Goal: Transaction & Acquisition: Purchase product/service

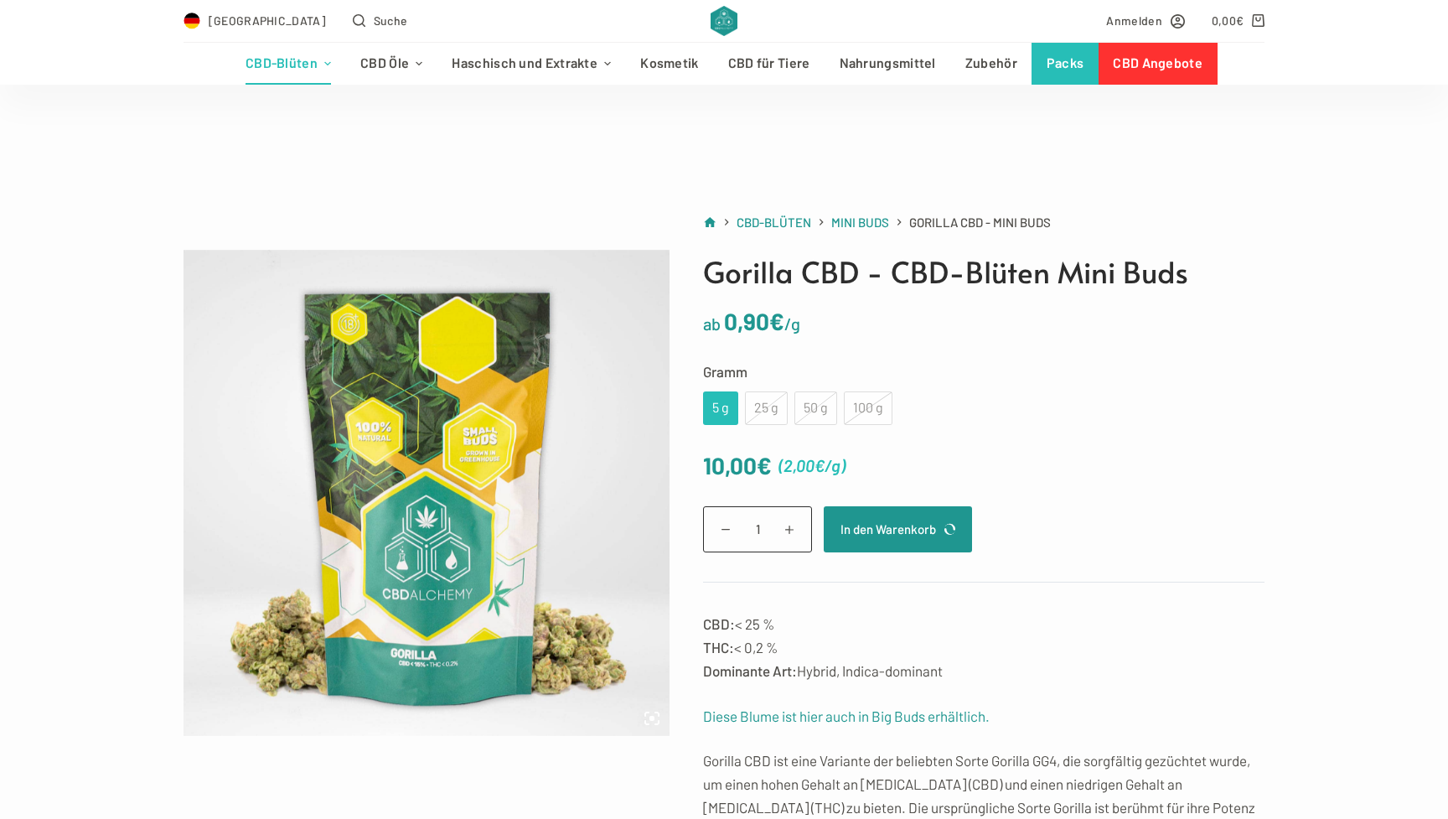
scroll to position [79, 0]
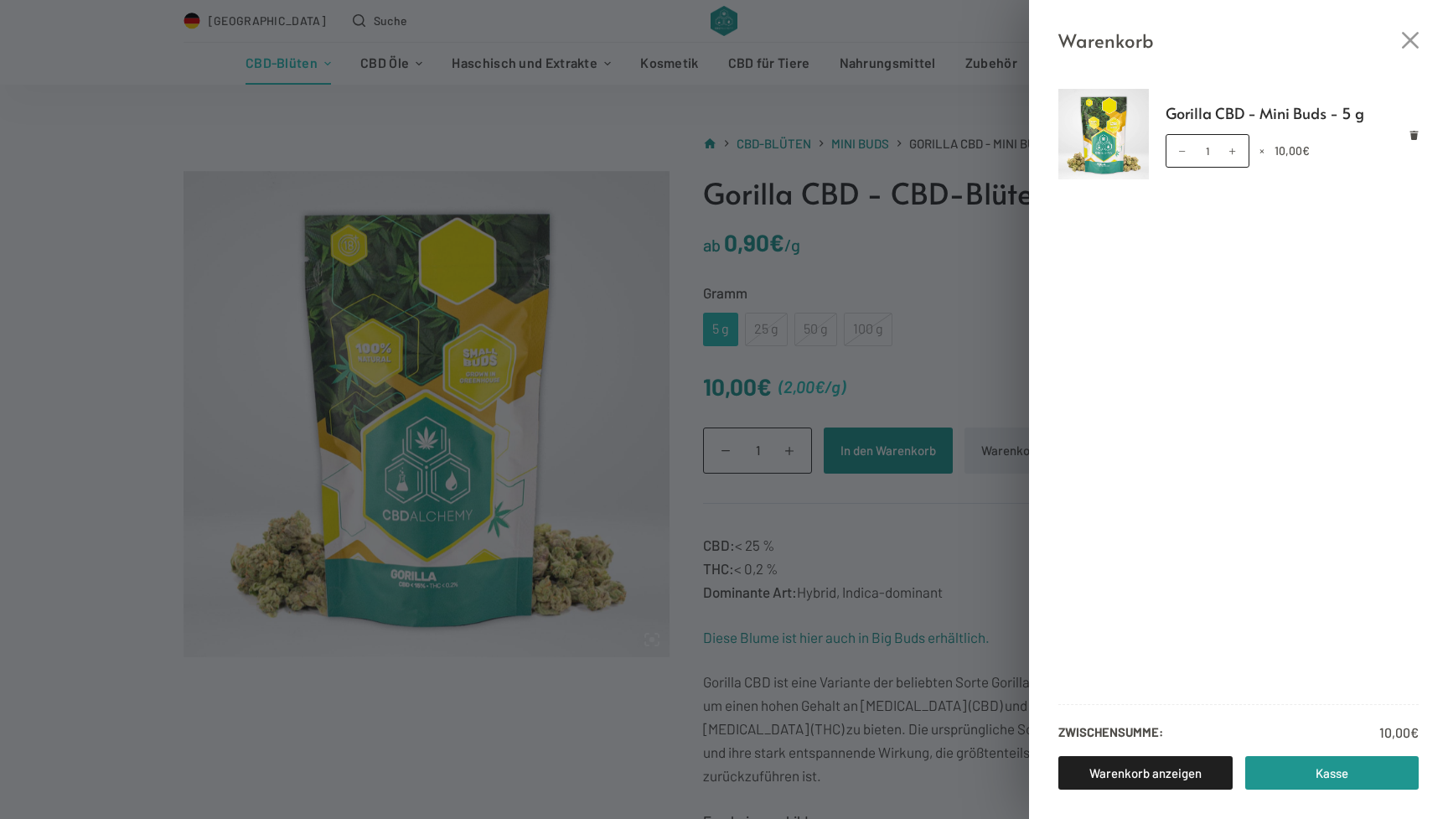
click at [776, 189] on div "Warenkorb Gorilla CBD - Mini Buds - 5 g Gorilla CBD - Mini Buds - 5 g Menge 1 ×…" at bounding box center [724, 409] width 1448 height 819
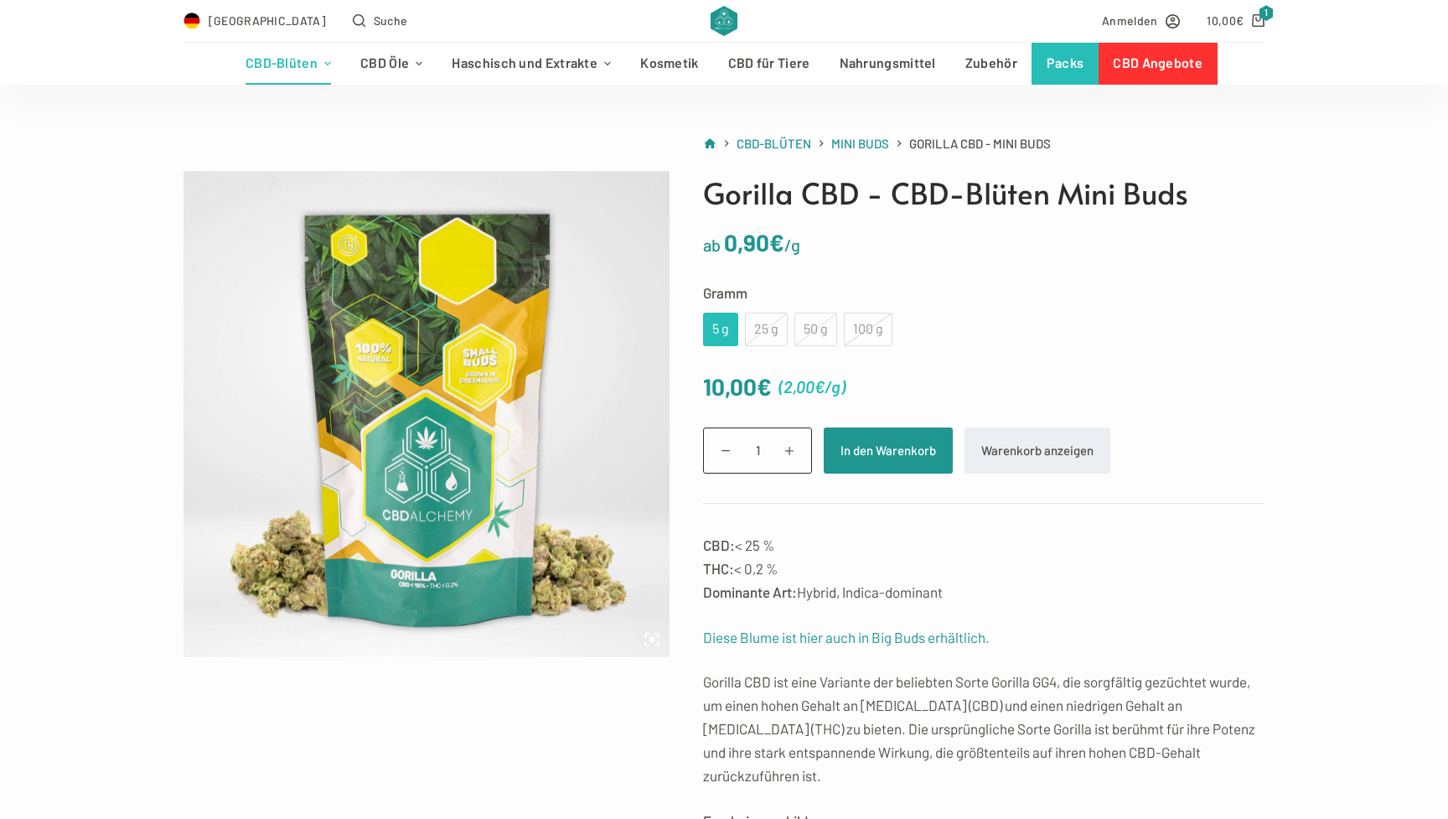
click at [399, 27] on div "Deutschland Suche" at bounding box center [443, 21] width 519 height 42
click at [384, 29] on div "Deutschland Suche" at bounding box center [443, 21] width 519 height 42
click at [374, 23] on span "Suche" at bounding box center [391, 20] width 34 height 19
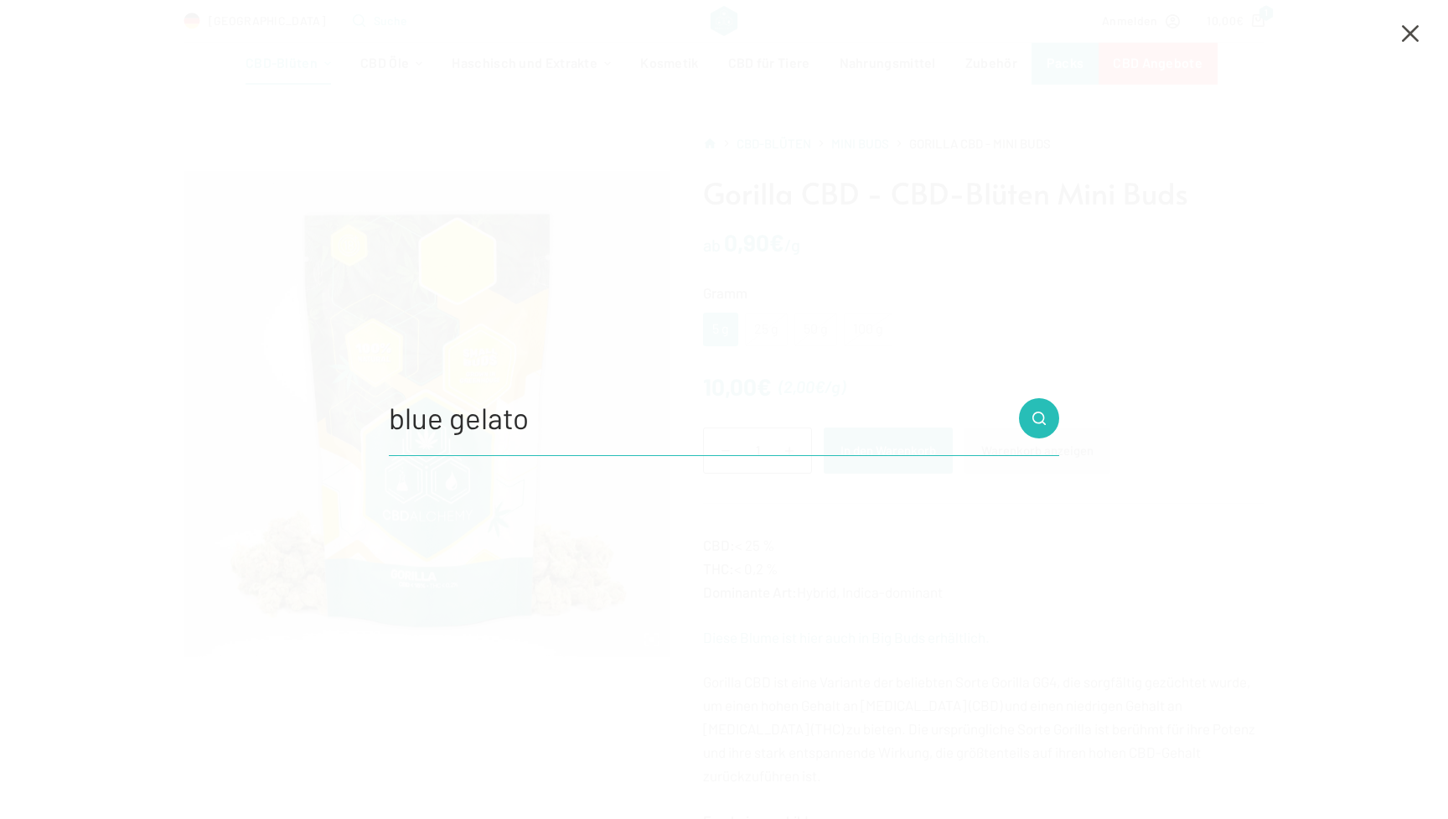
type input "blue gelato"
click at [1039, 417] on button "Such-Button" at bounding box center [1039, 418] width 40 height 40
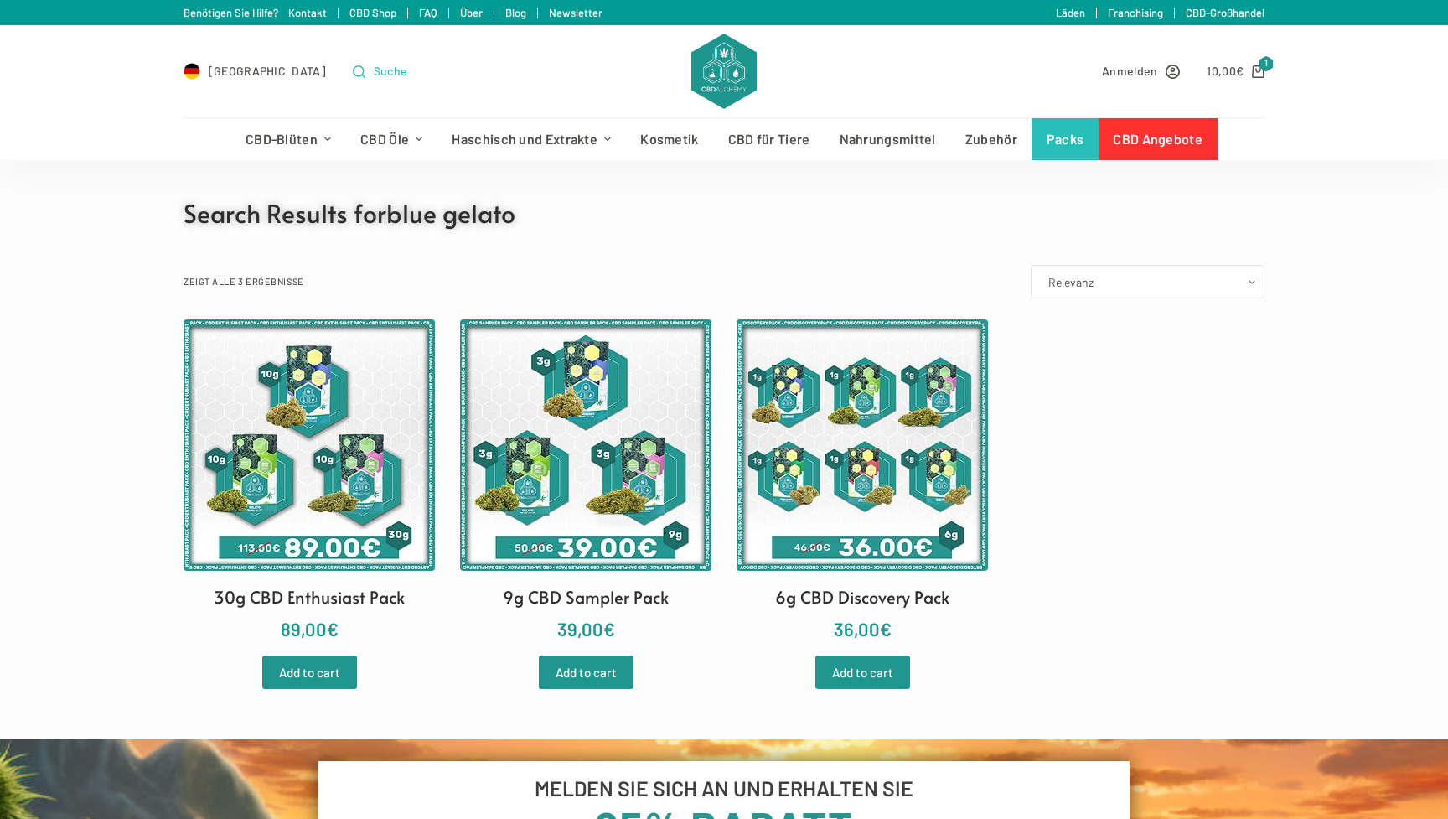
click at [374, 74] on span "Suche" at bounding box center [391, 70] width 34 height 19
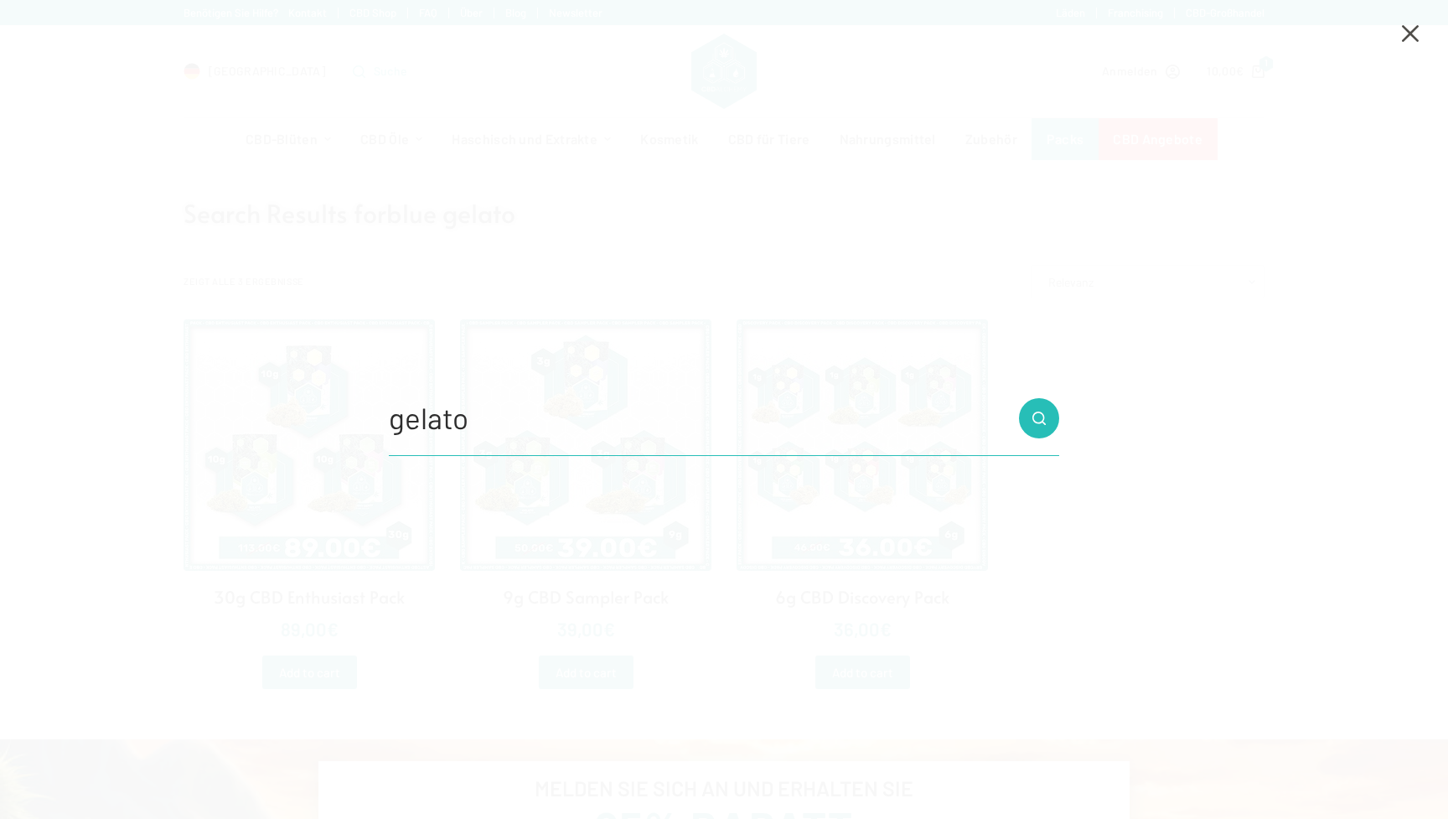
type input "gelato"
click at [1039, 417] on button "Such-Button" at bounding box center [1039, 418] width 40 height 40
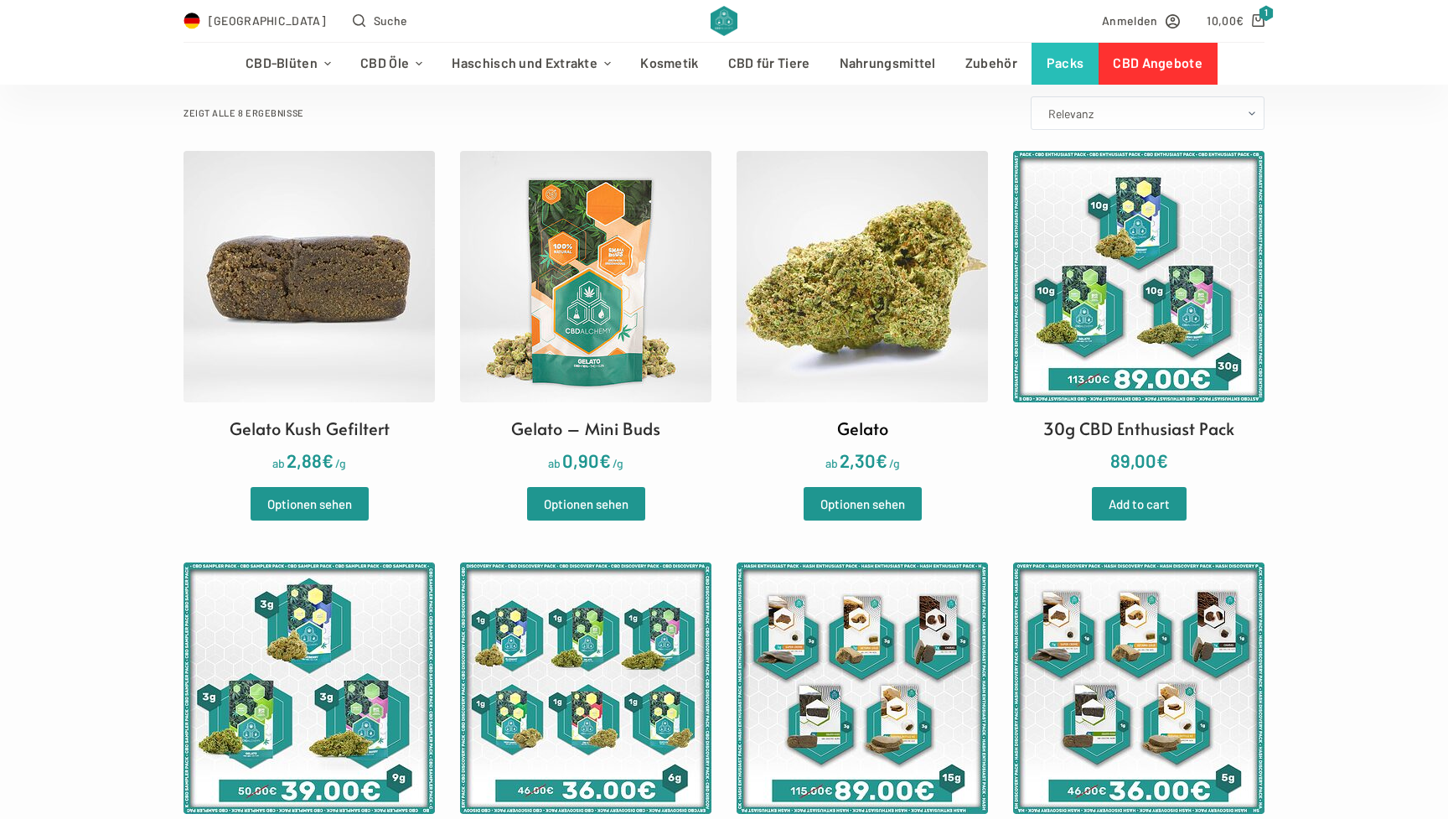
scroll to position [178, 0]
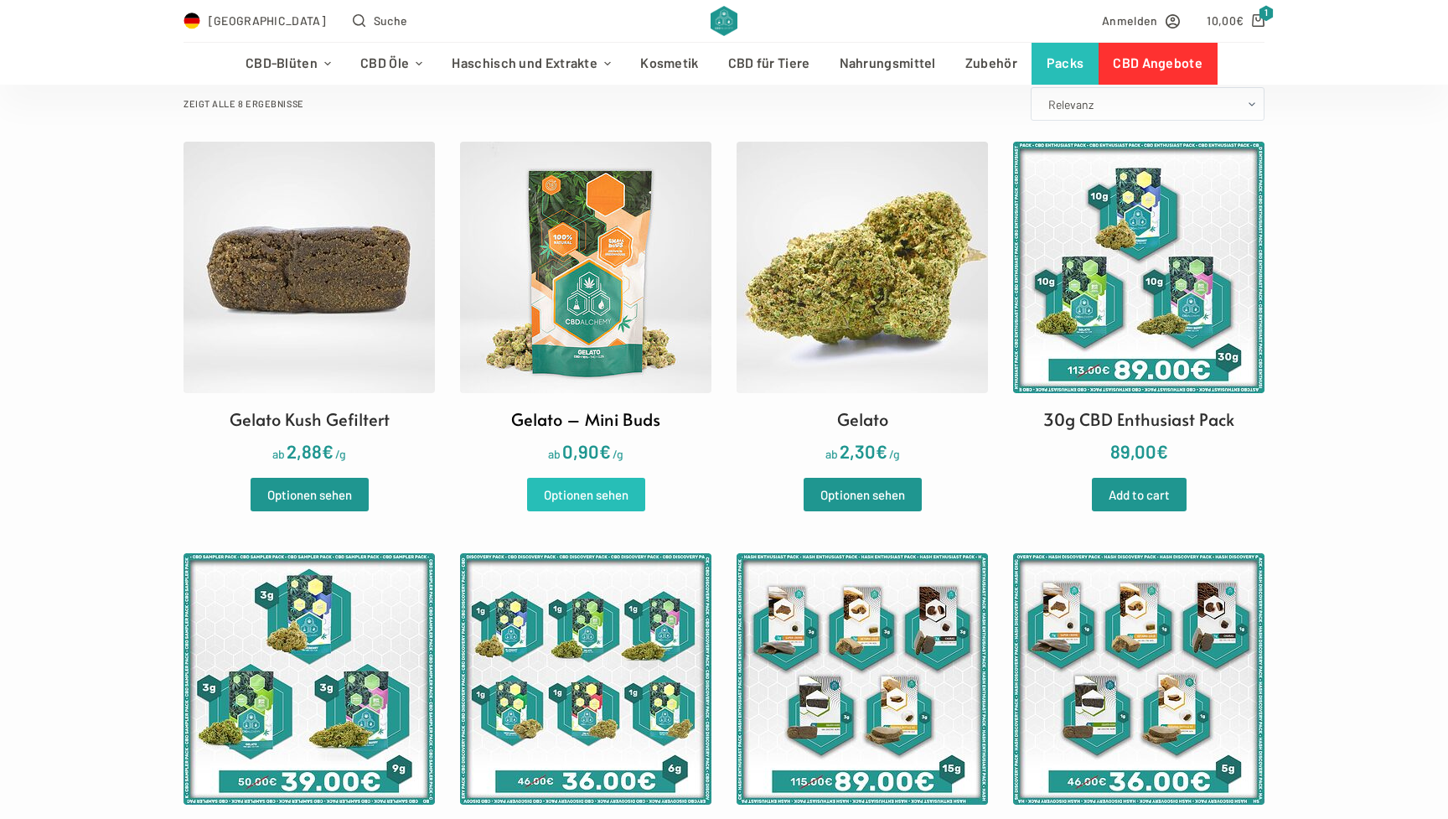
click at [619, 497] on link "Optionen sehen" at bounding box center [586, 495] width 118 height 34
click at [903, 477] on div "Optionen sehen" at bounding box center [863, 488] width 118 height 45
click at [898, 489] on link "Optionen sehen" at bounding box center [863, 495] width 118 height 34
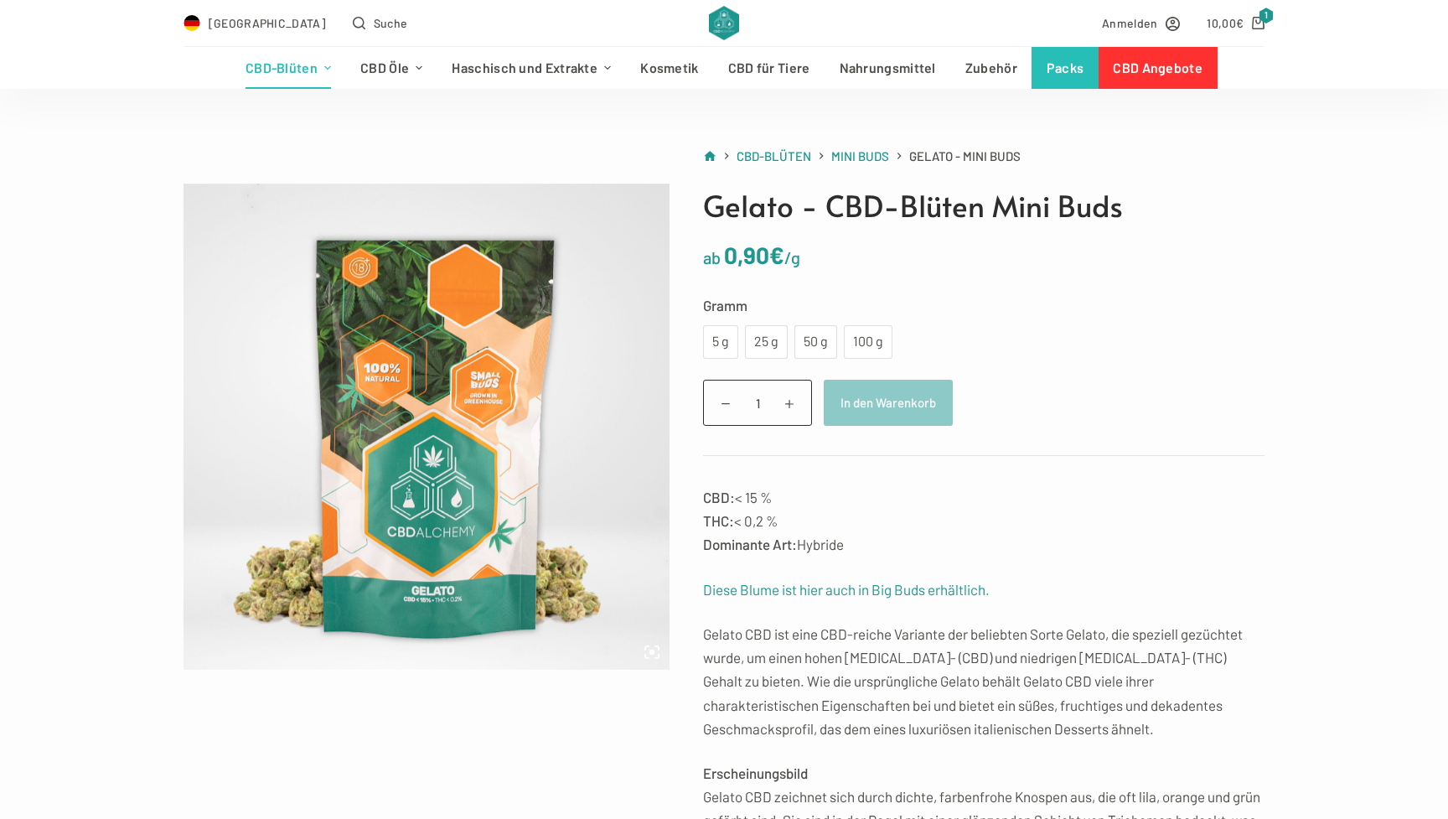
scroll to position [71, 0]
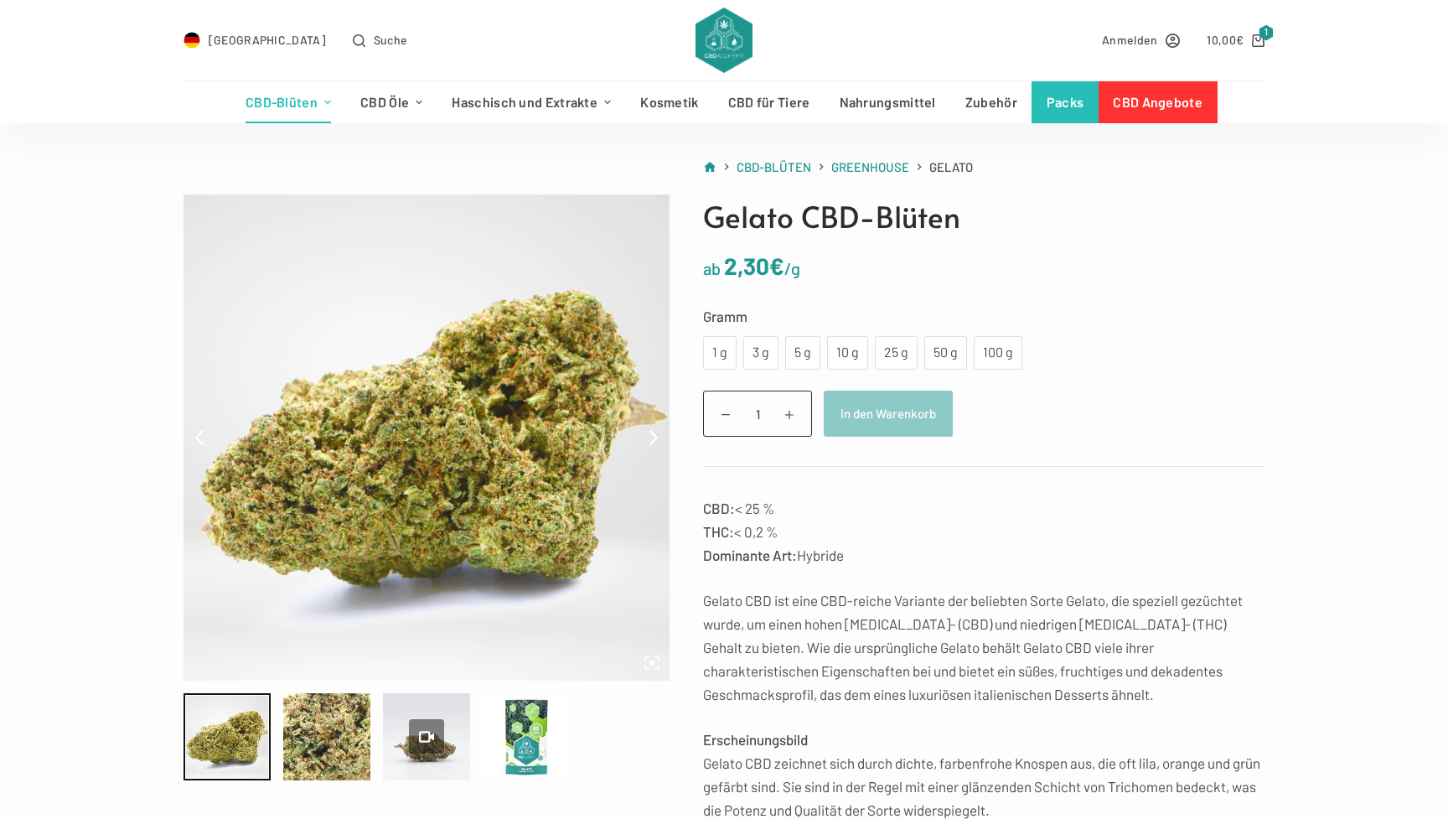
scroll to position [58, 0]
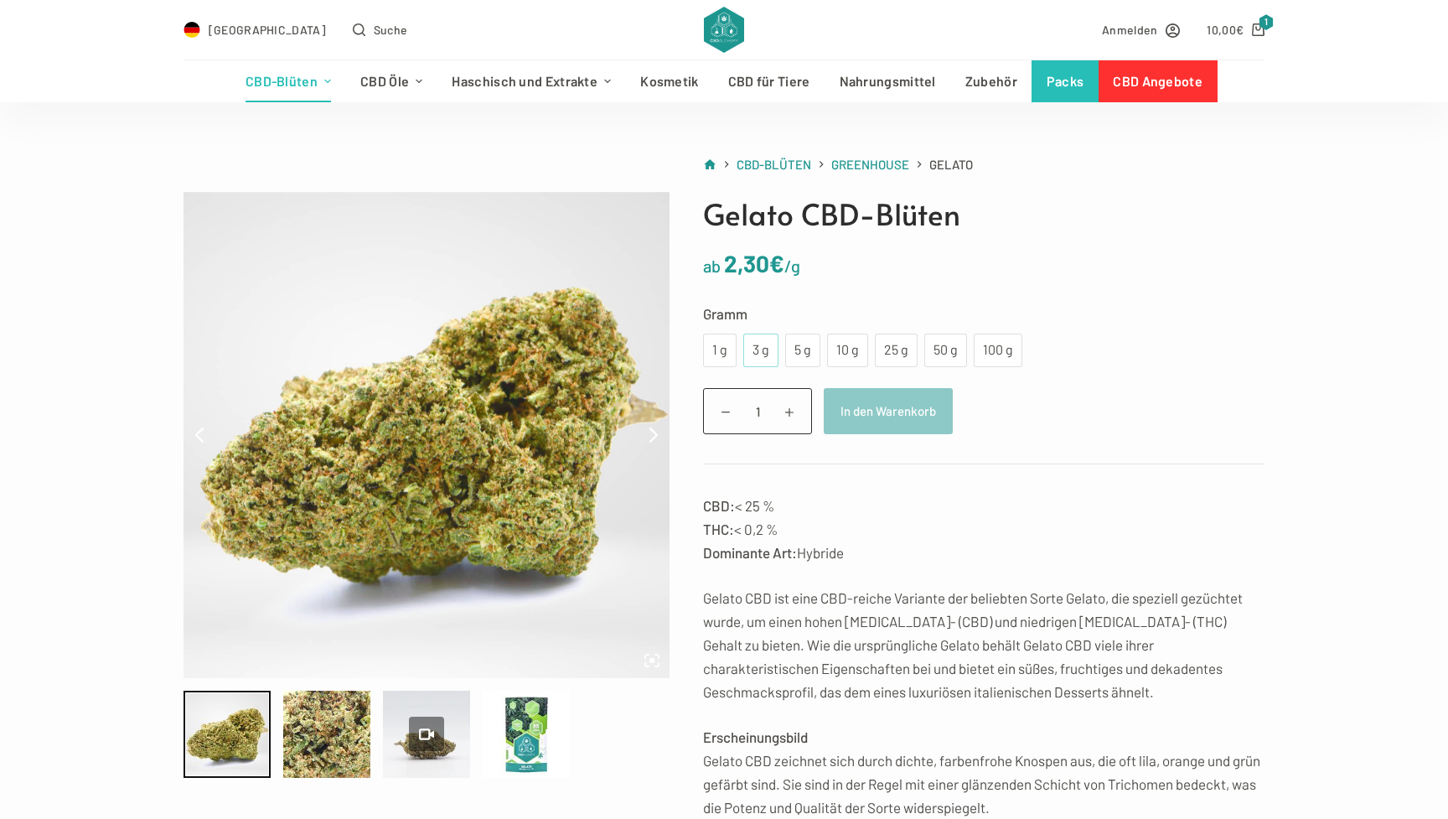
click at [758, 357] on div "3 g" at bounding box center [760, 350] width 15 height 22
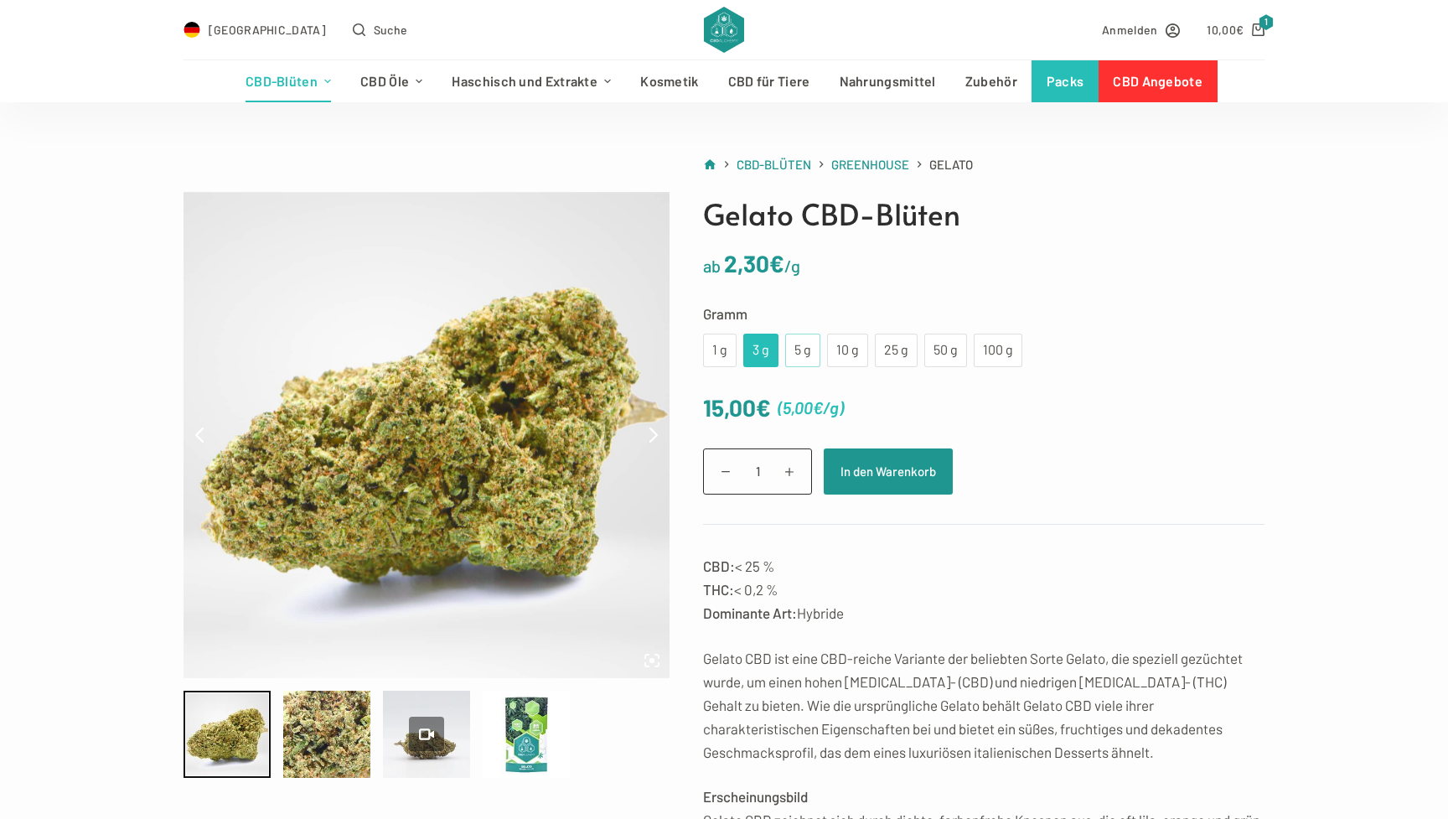
click at [803, 359] on div "5 g" at bounding box center [802, 350] width 15 height 22
click at [765, 362] on div "3 g" at bounding box center [760, 351] width 35 height 34
click at [722, 351] on div "1 g" at bounding box center [719, 350] width 13 height 22
click at [753, 345] on div "3 g" at bounding box center [760, 350] width 15 height 22
click at [802, 347] on div "5 g" at bounding box center [802, 350] width 15 height 22
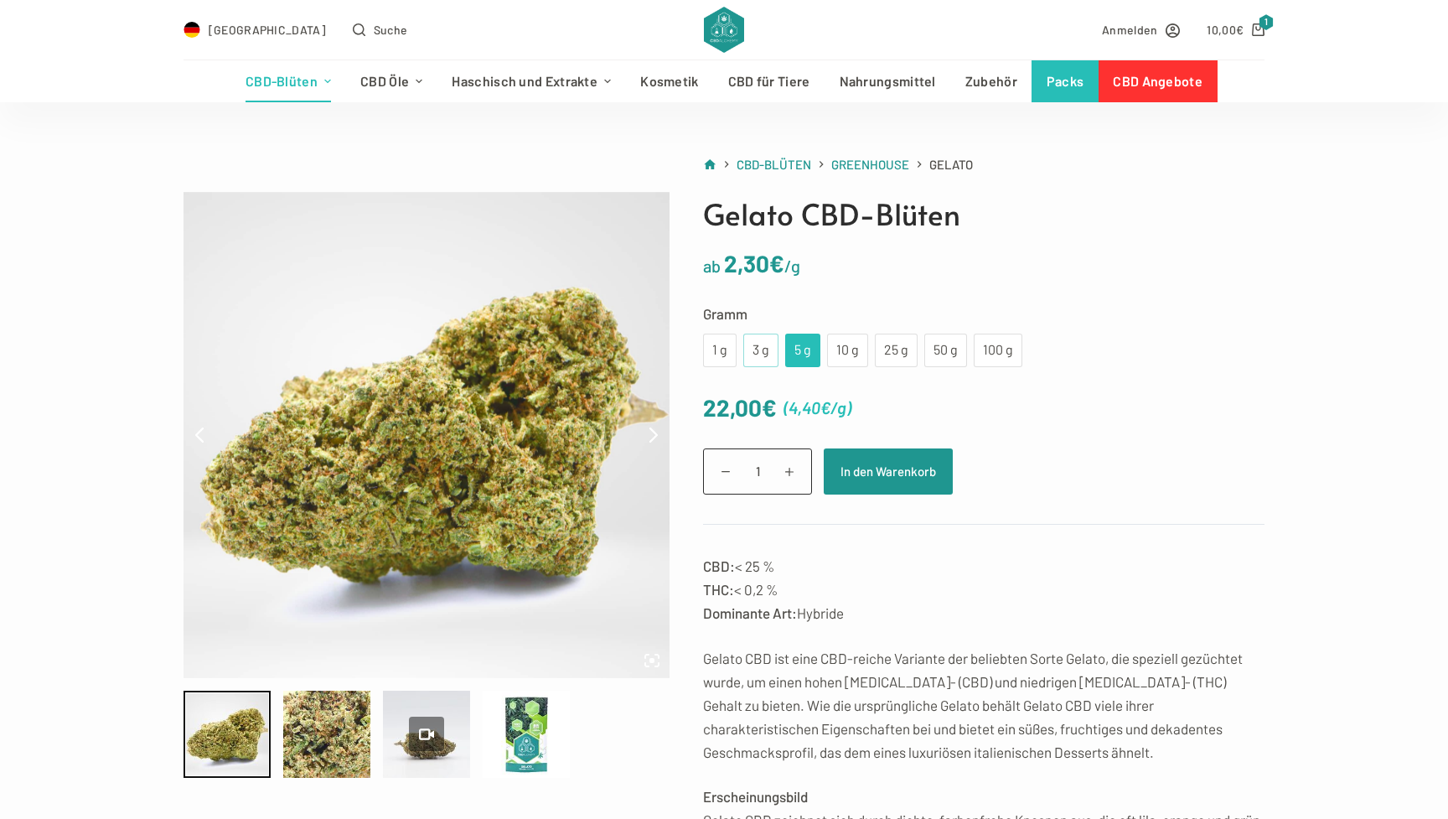
click at [768, 335] on div "3 g" at bounding box center [760, 351] width 35 height 34
click at [797, 348] on div "5 g" at bounding box center [802, 350] width 15 height 22
click at [766, 344] on div "3 g" at bounding box center [760, 350] width 15 height 22
click at [811, 347] on div "5 g" at bounding box center [802, 351] width 35 height 34
click at [871, 477] on button "In den Warenkorb" at bounding box center [888, 471] width 129 height 46
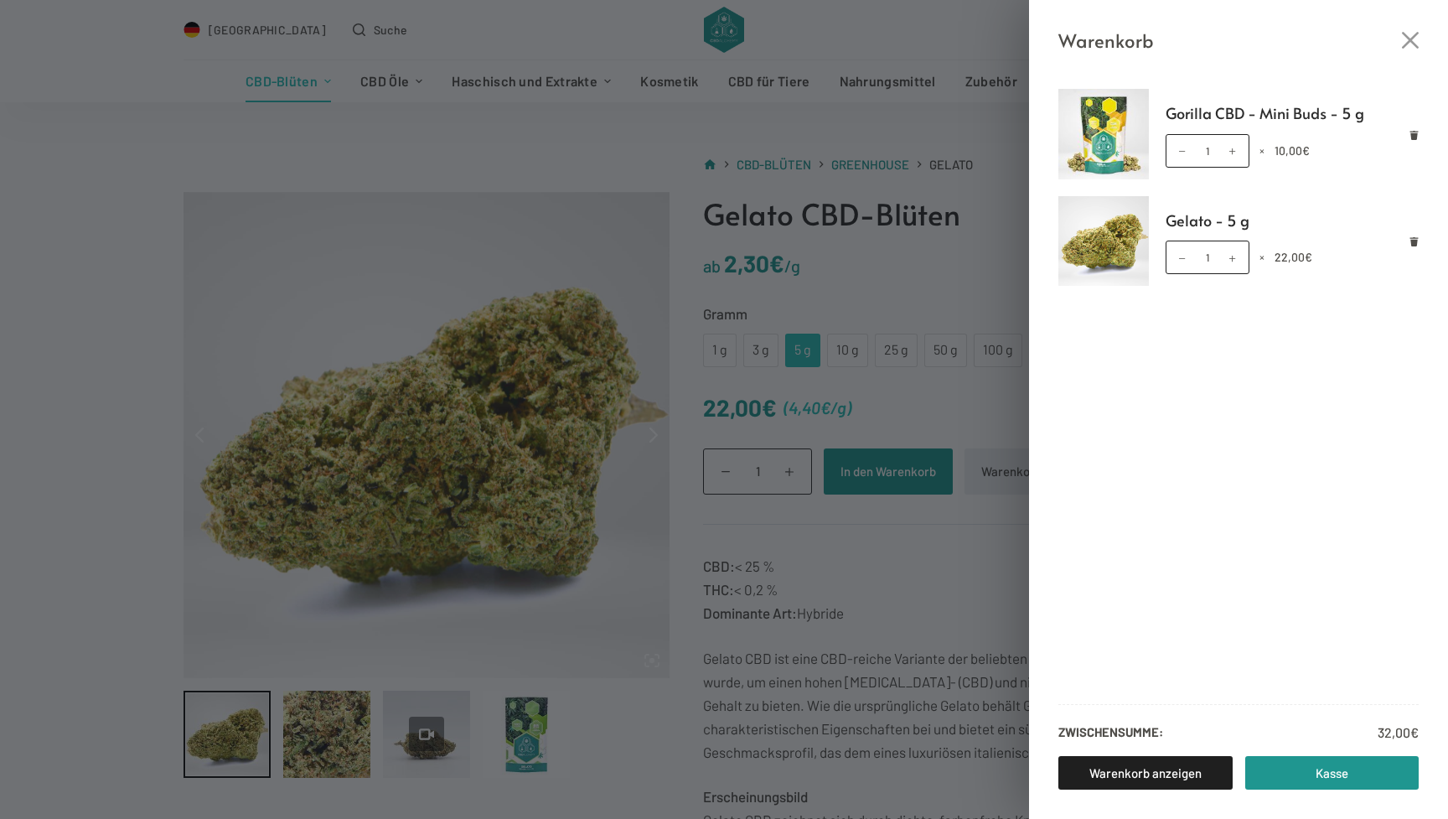
click at [567, 89] on div "Warenkorb Gorilla CBD - Mini Buds - 5 g Gorilla CBD - Mini Buds - 5 g Menge 1 ×…" at bounding box center [724, 409] width 1448 height 819
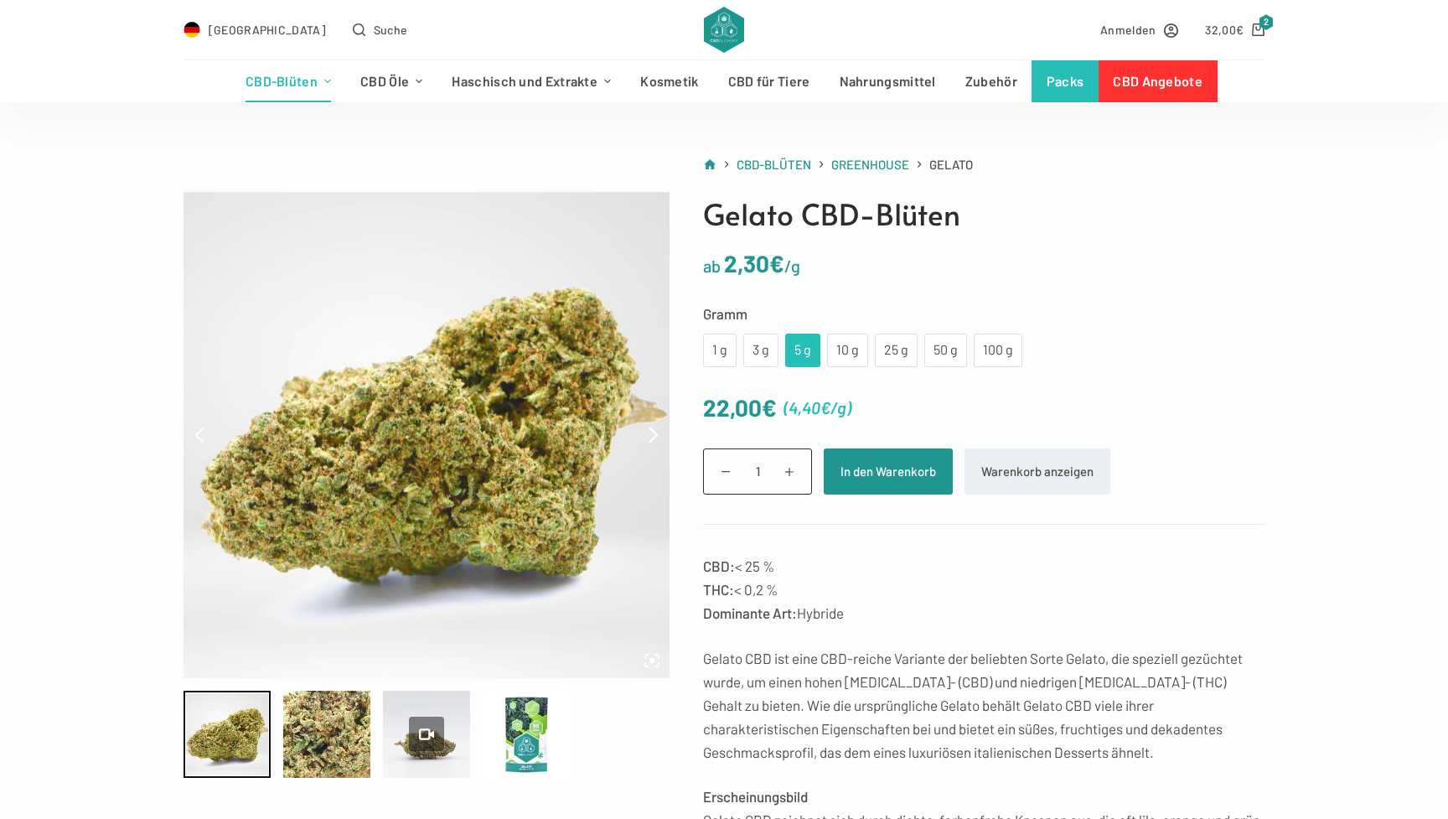
click at [445, 22] on div "Deutschland Suche" at bounding box center [440, 30] width 512 height 60
click at [452, 39] on div "Deutschland Suche" at bounding box center [440, 30] width 512 height 60
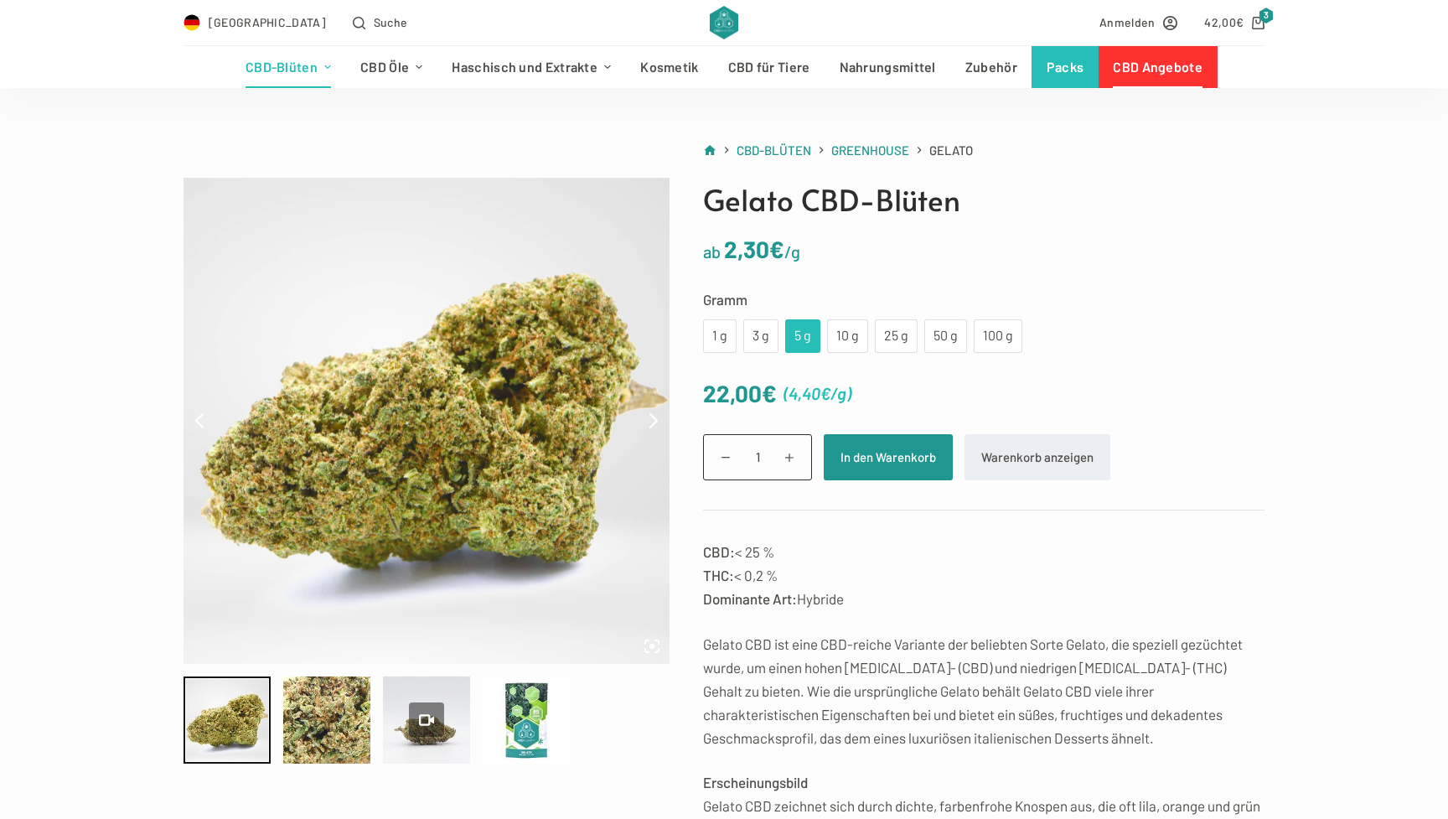
click at [1176, 60] on link "CBD Angebote" at bounding box center [1158, 67] width 119 height 42
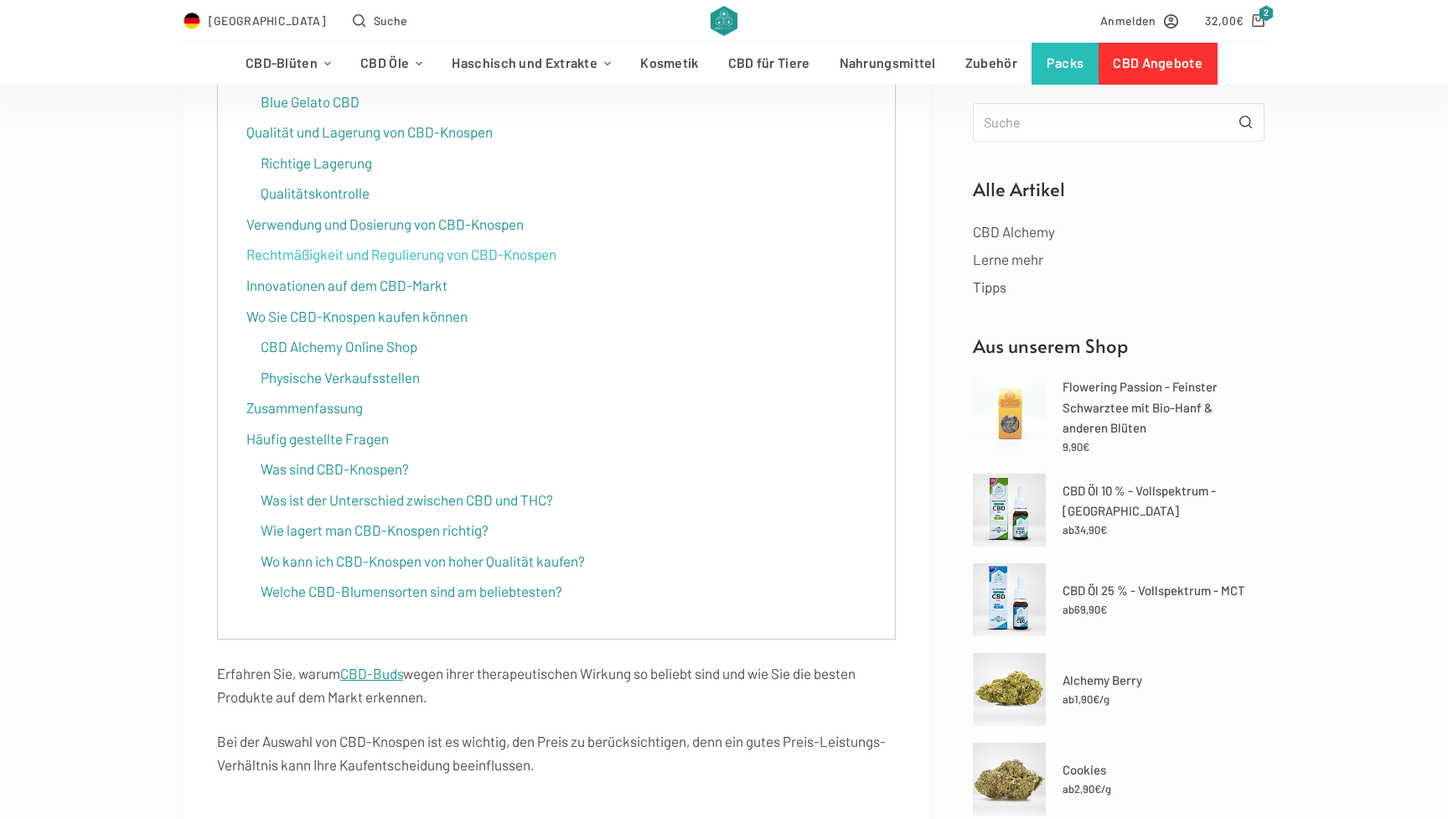
scroll to position [909, 0]
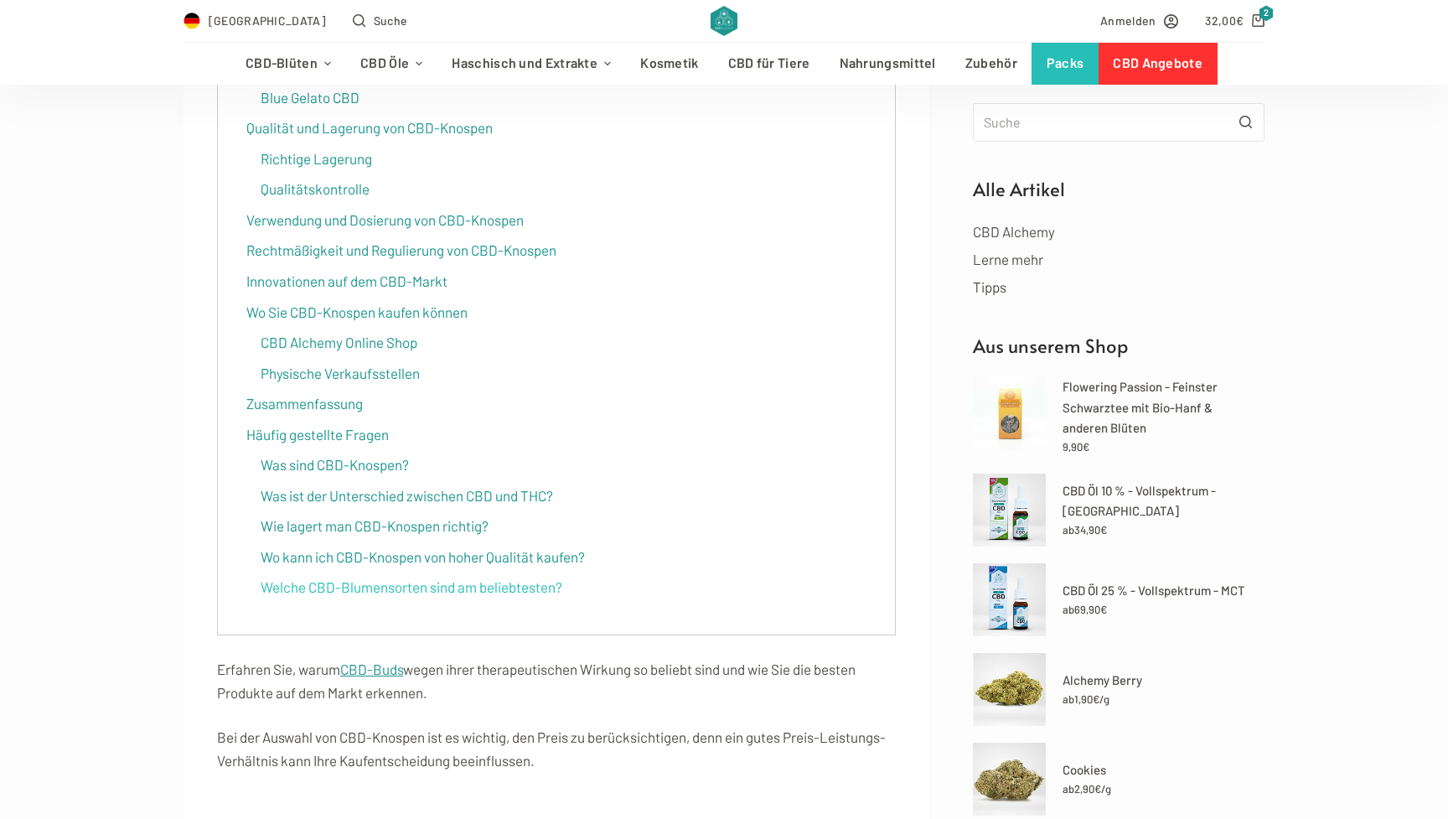
click at [432, 586] on link "Welche CBD-Blumensorten sind am beliebtesten?" at bounding box center [412, 586] width 302 height 17
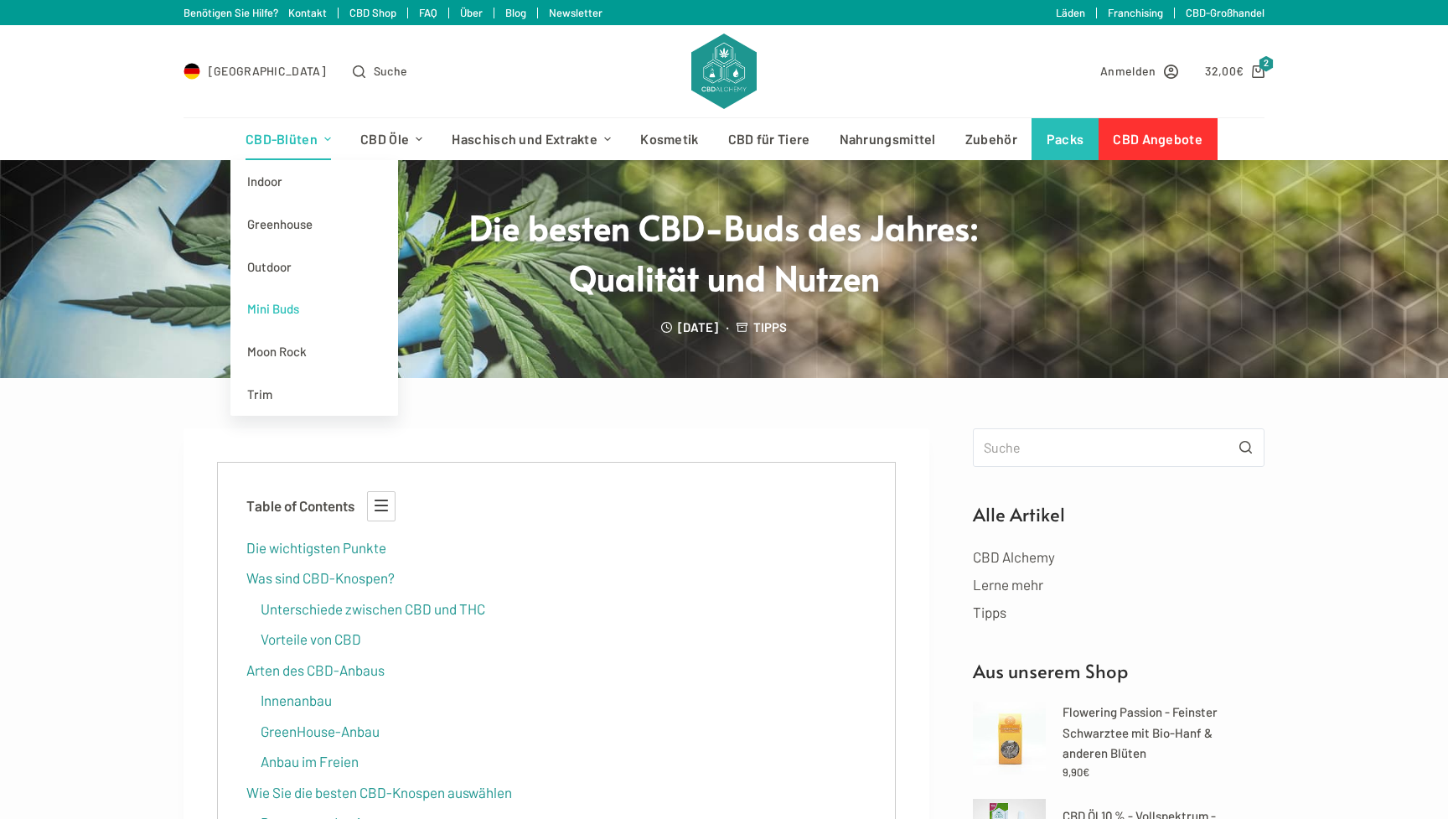
click at [292, 305] on link "Mini Buds" at bounding box center [314, 308] width 168 height 43
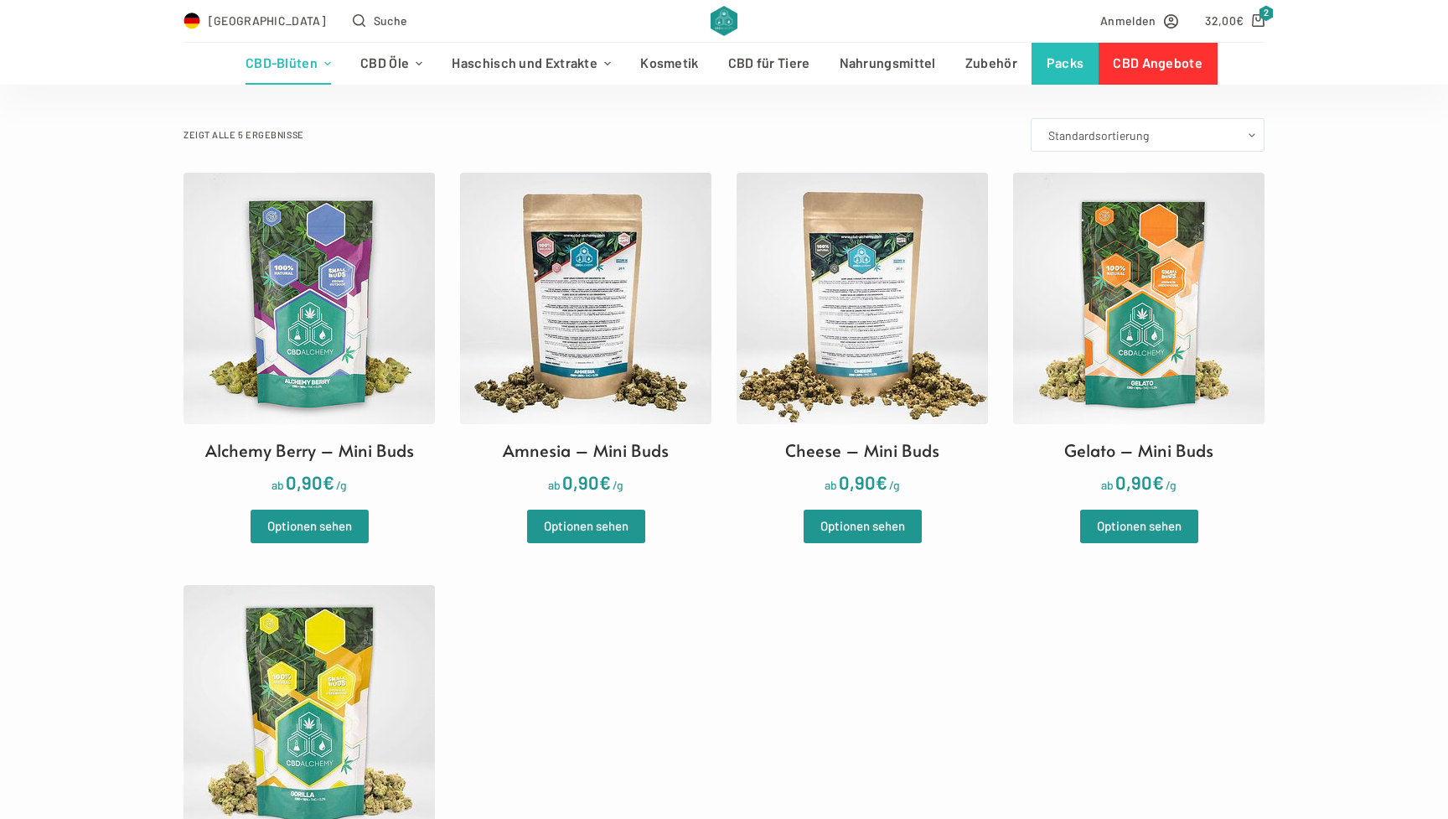
scroll to position [442, 0]
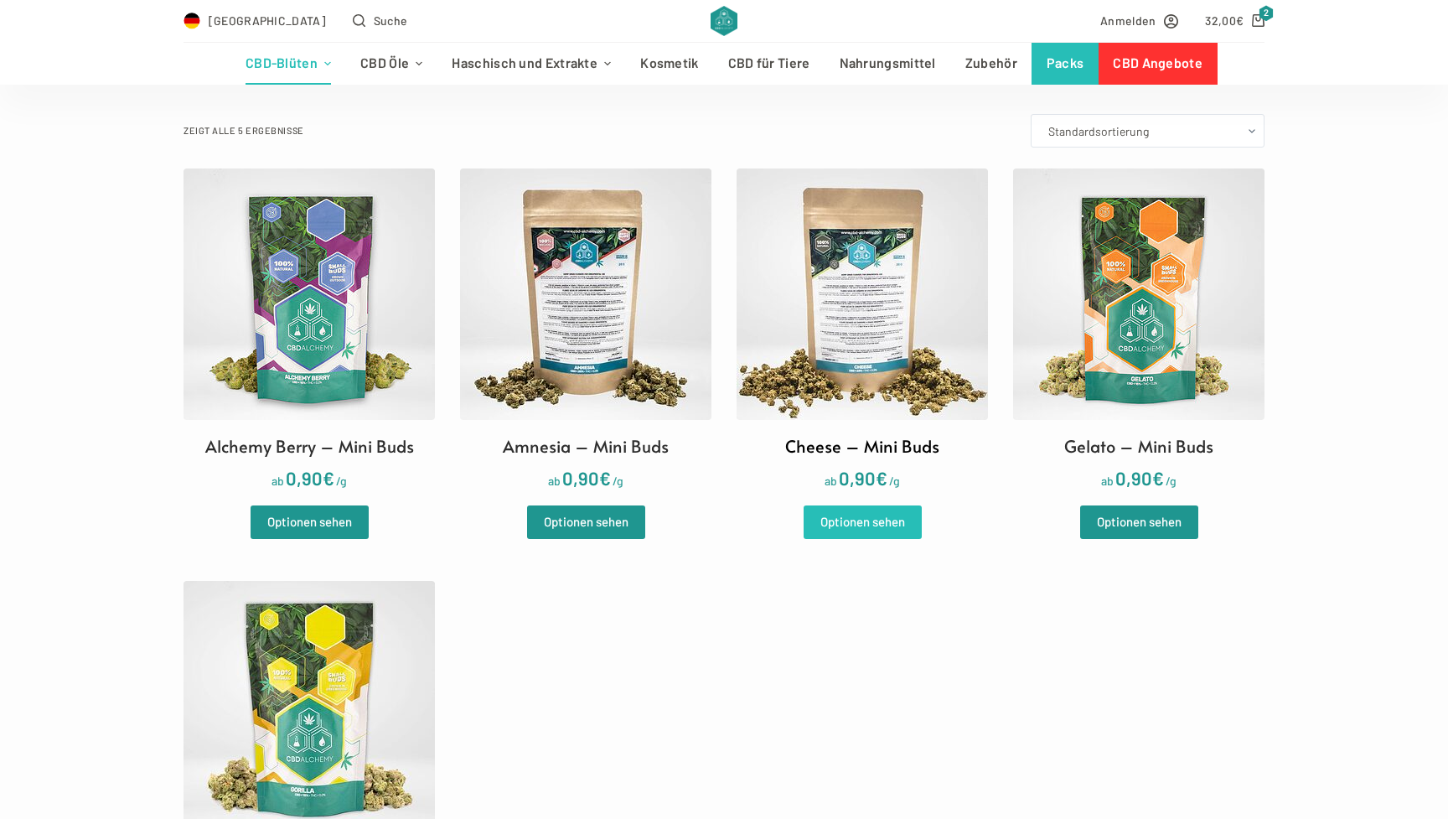
click at [872, 521] on link "Optionen sehen" at bounding box center [863, 522] width 118 height 34
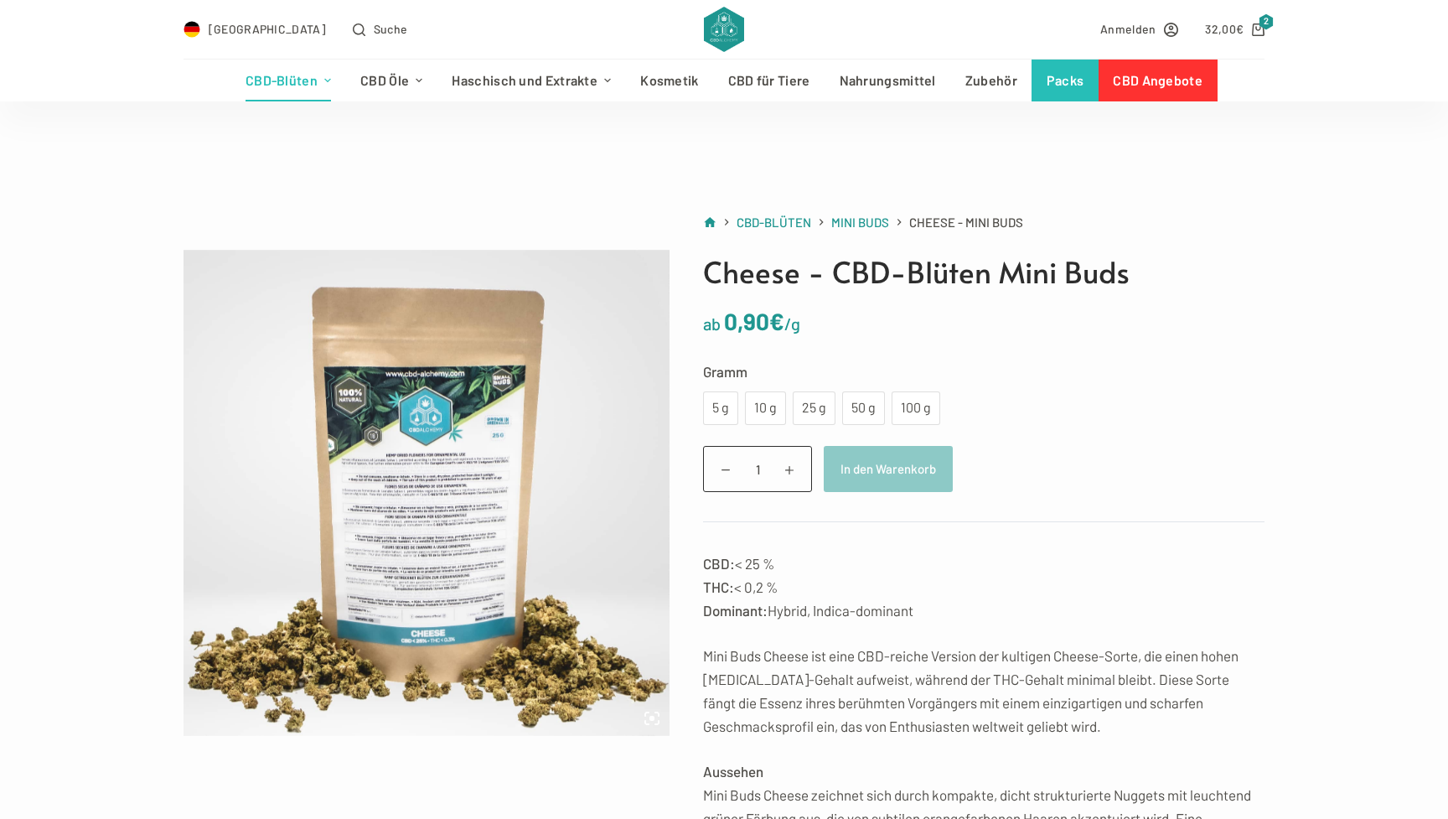
scroll to position [115, 0]
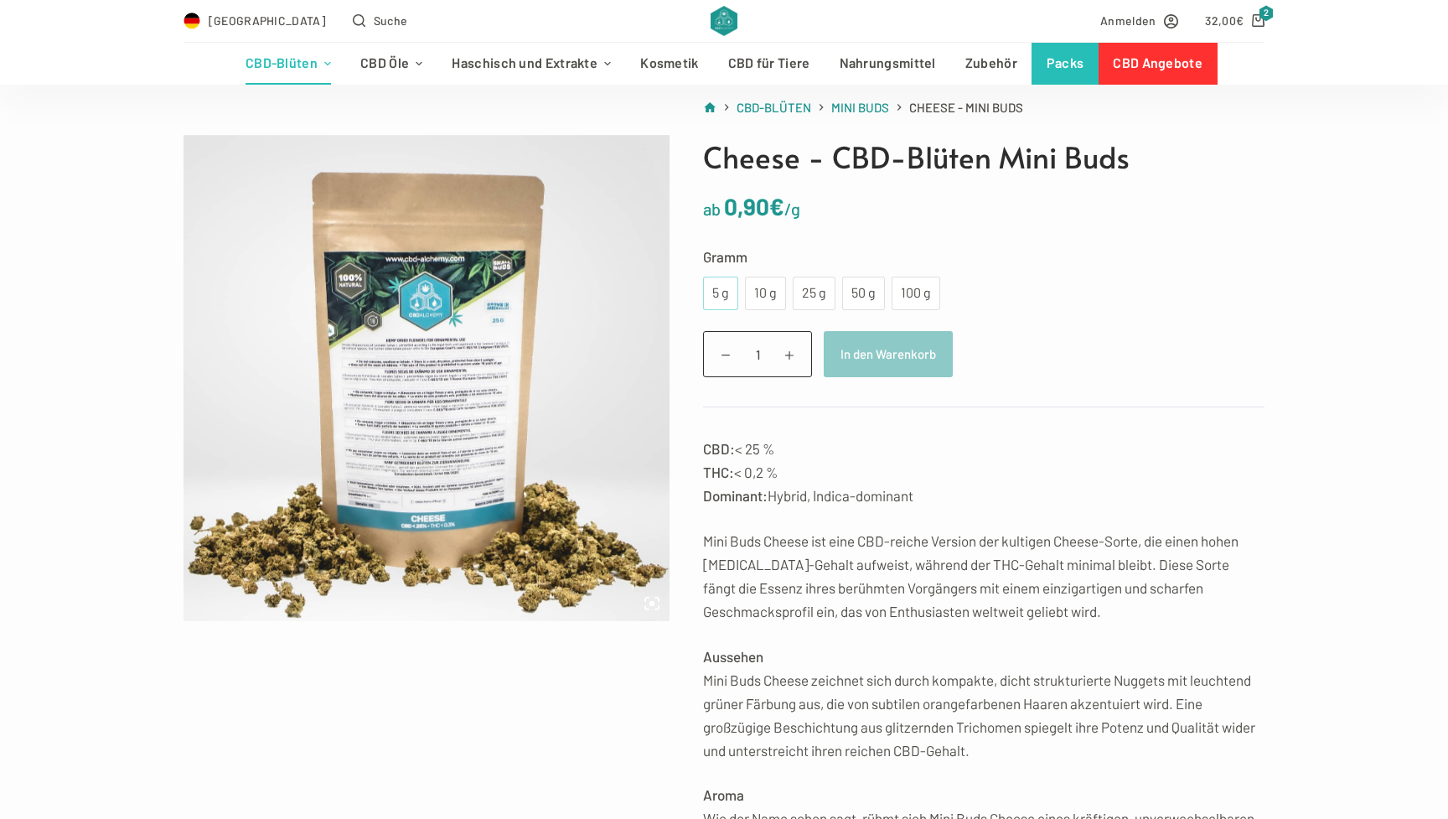
click at [714, 300] on div "5 g" at bounding box center [720, 293] width 15 height 22
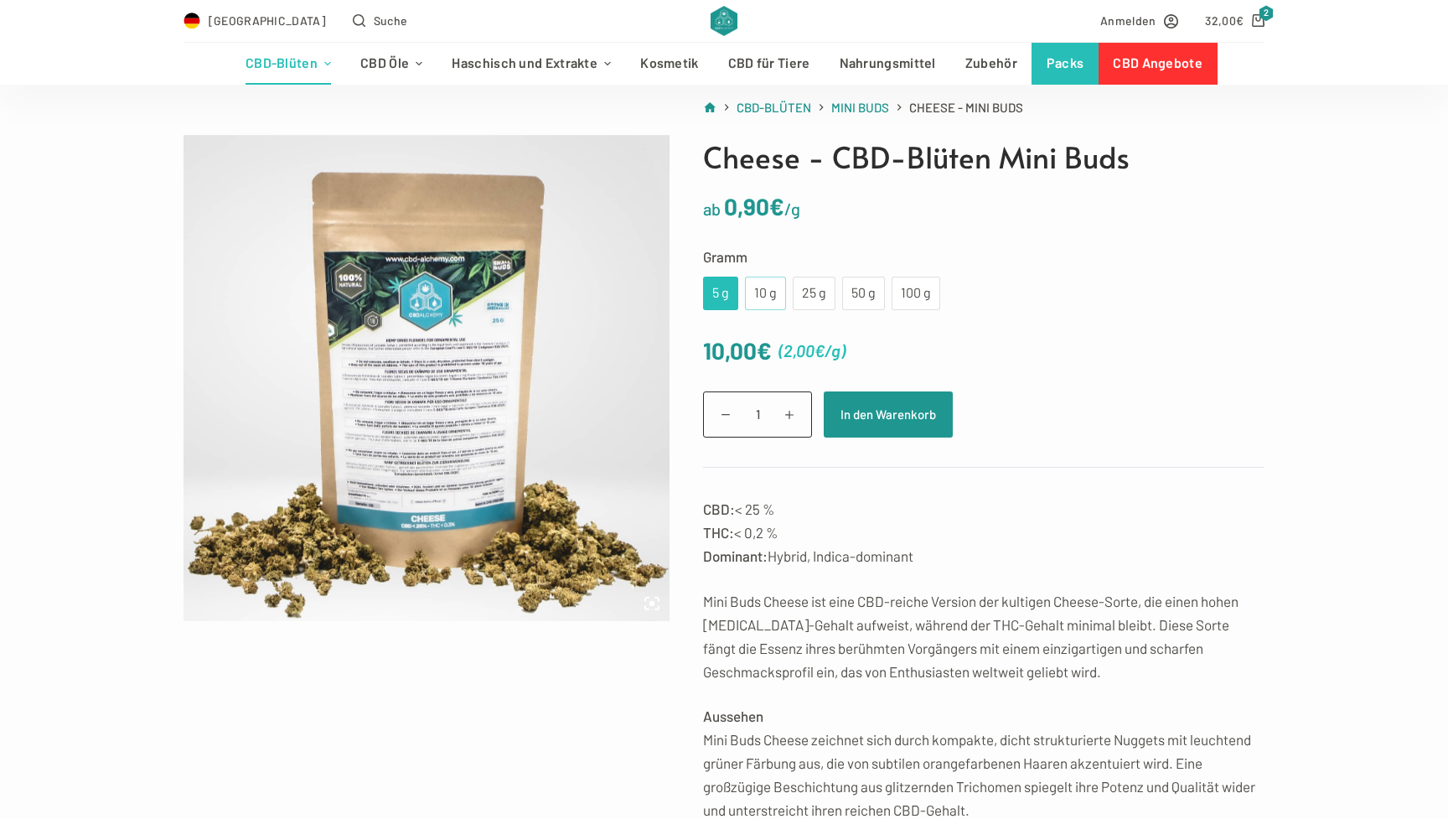
click at [768, 298] on div "10 g" at bounding box center [765, 293] width 21 height 22
click at [724, 292] on div "5 g" at bounding box center [720, 293] width 15 height 22
click at [900, 423] on button "In den Warenkorb" at bounding box center [888, 414] width 129 height 46
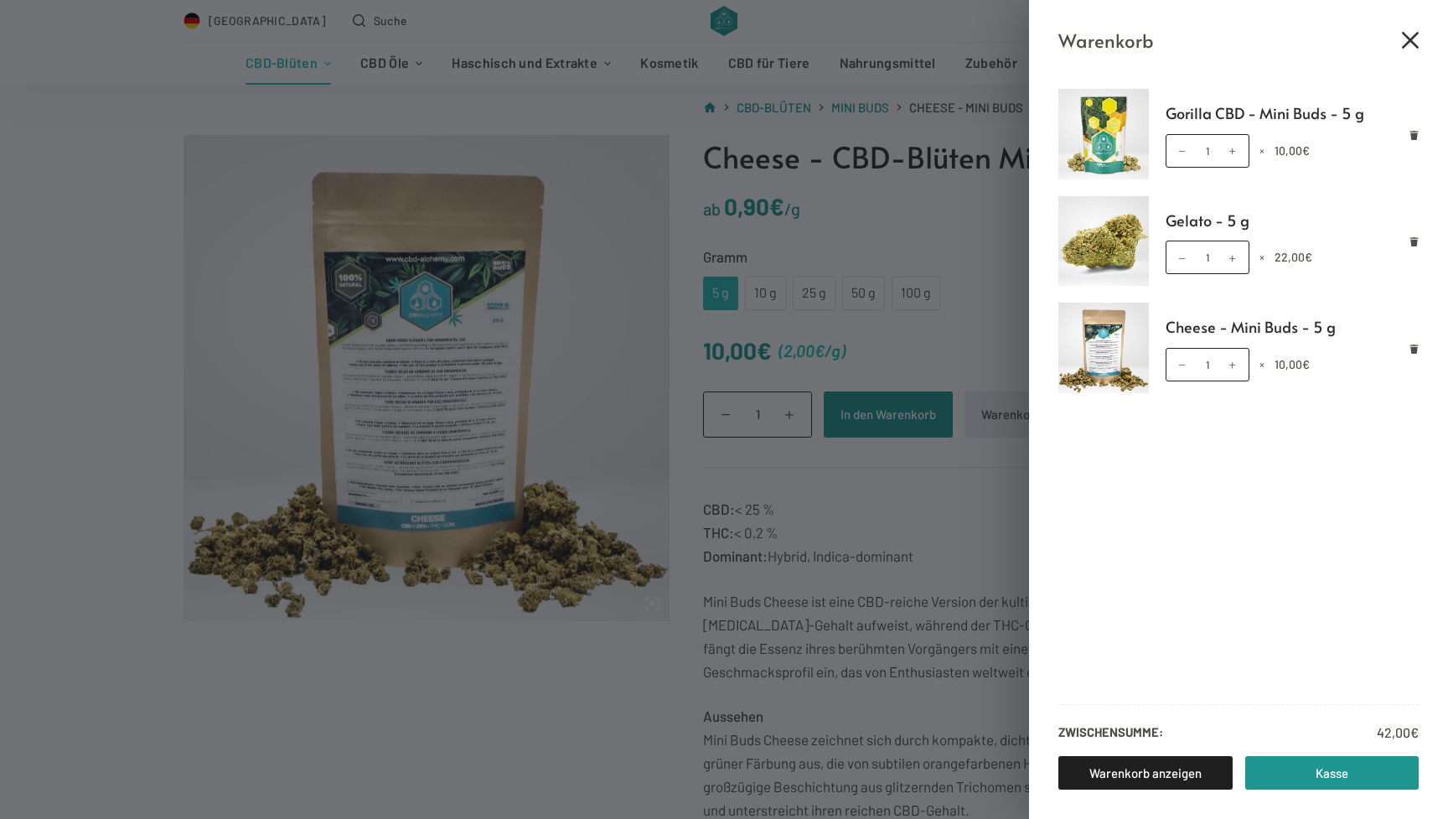
click at [1411, 41] on icon "Close cart drawer" at bounding box center [1410, 40] width 17 height 17
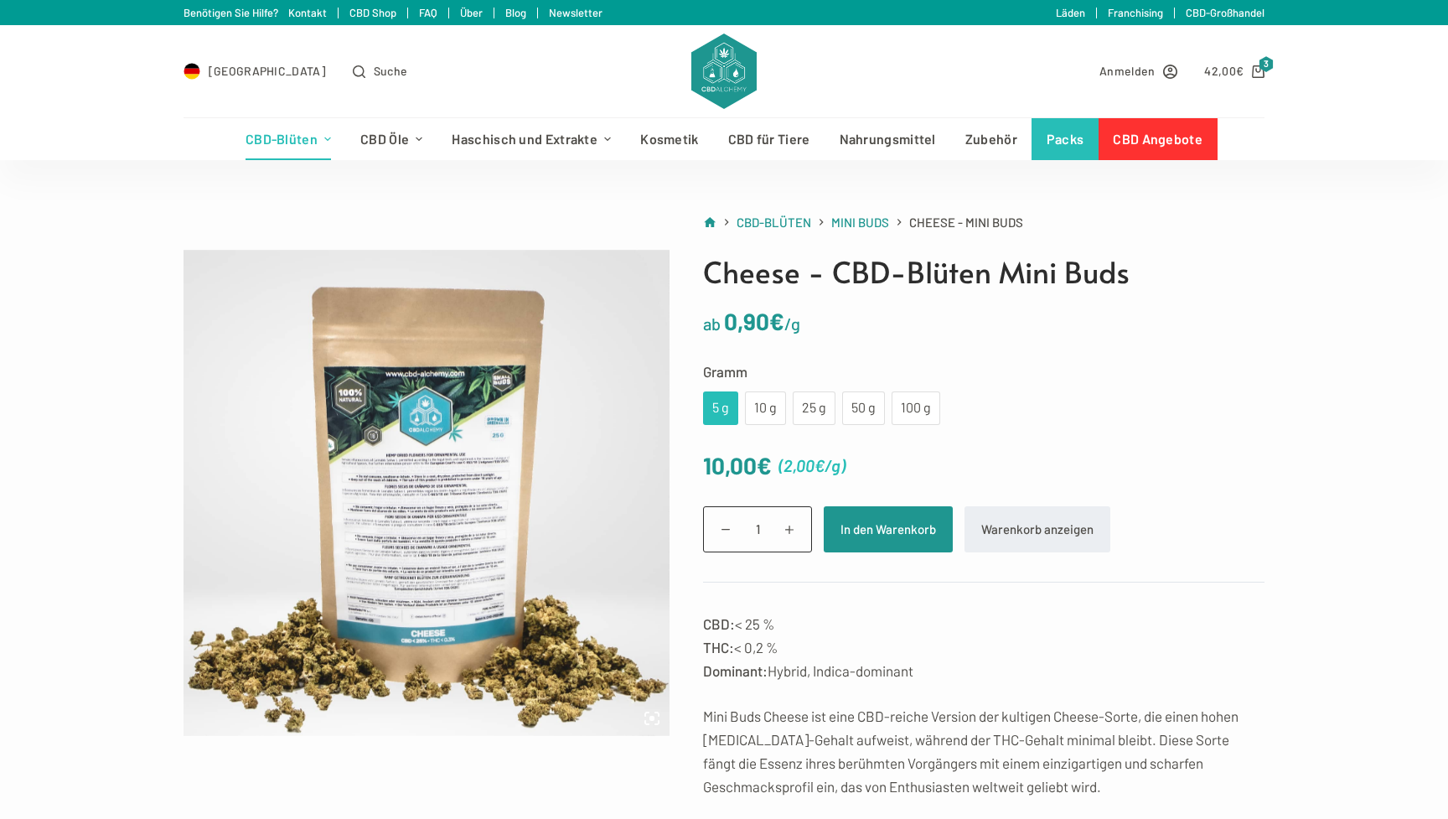
scroll to position [0, 0]
click at [663, 137] on link "Kosmetik" at bounding box center [669, 139] width 87 height 42
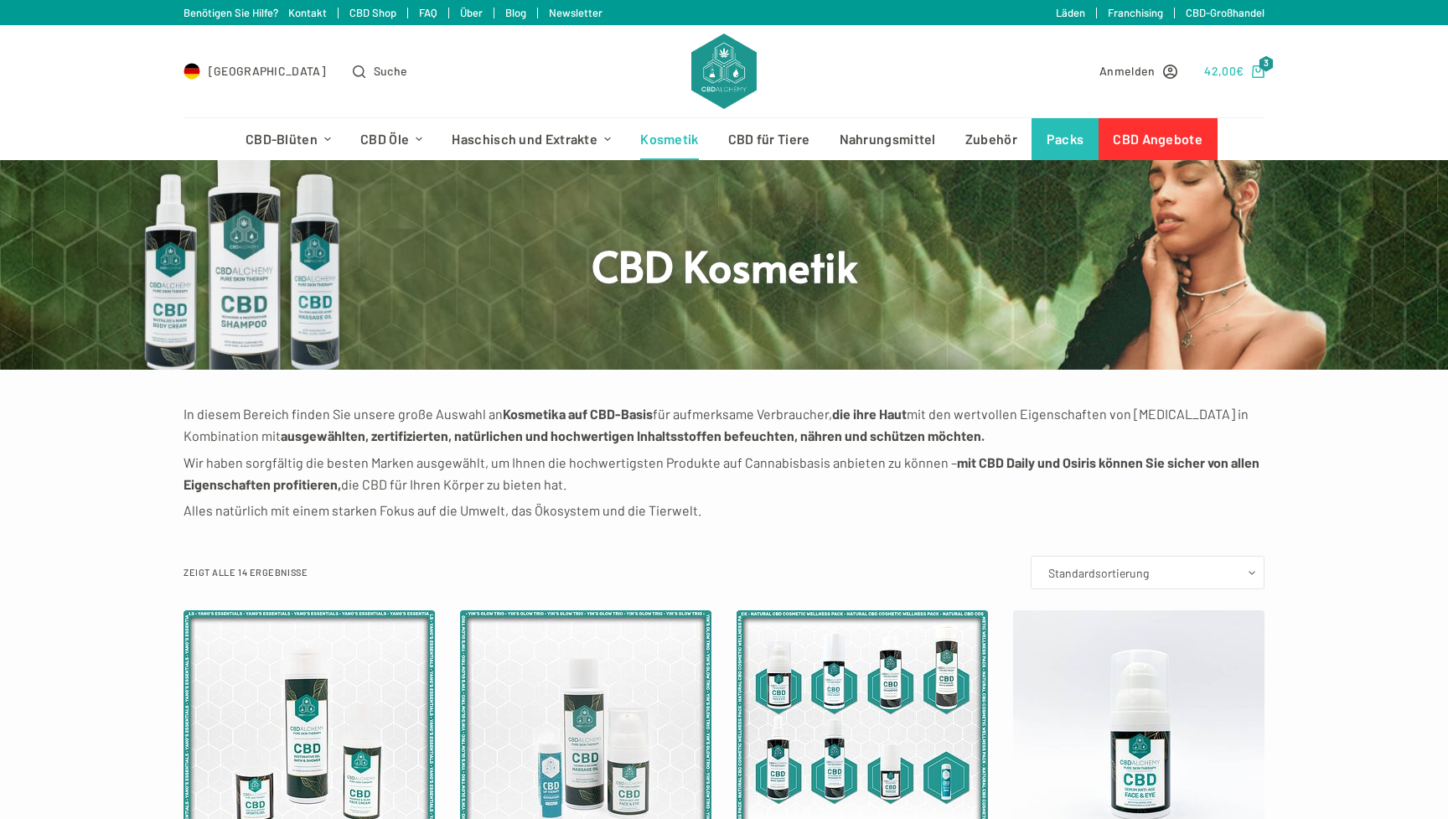
click at [1263, 68] on span "3" at bounding box center [1266, 64] width 15 height 16
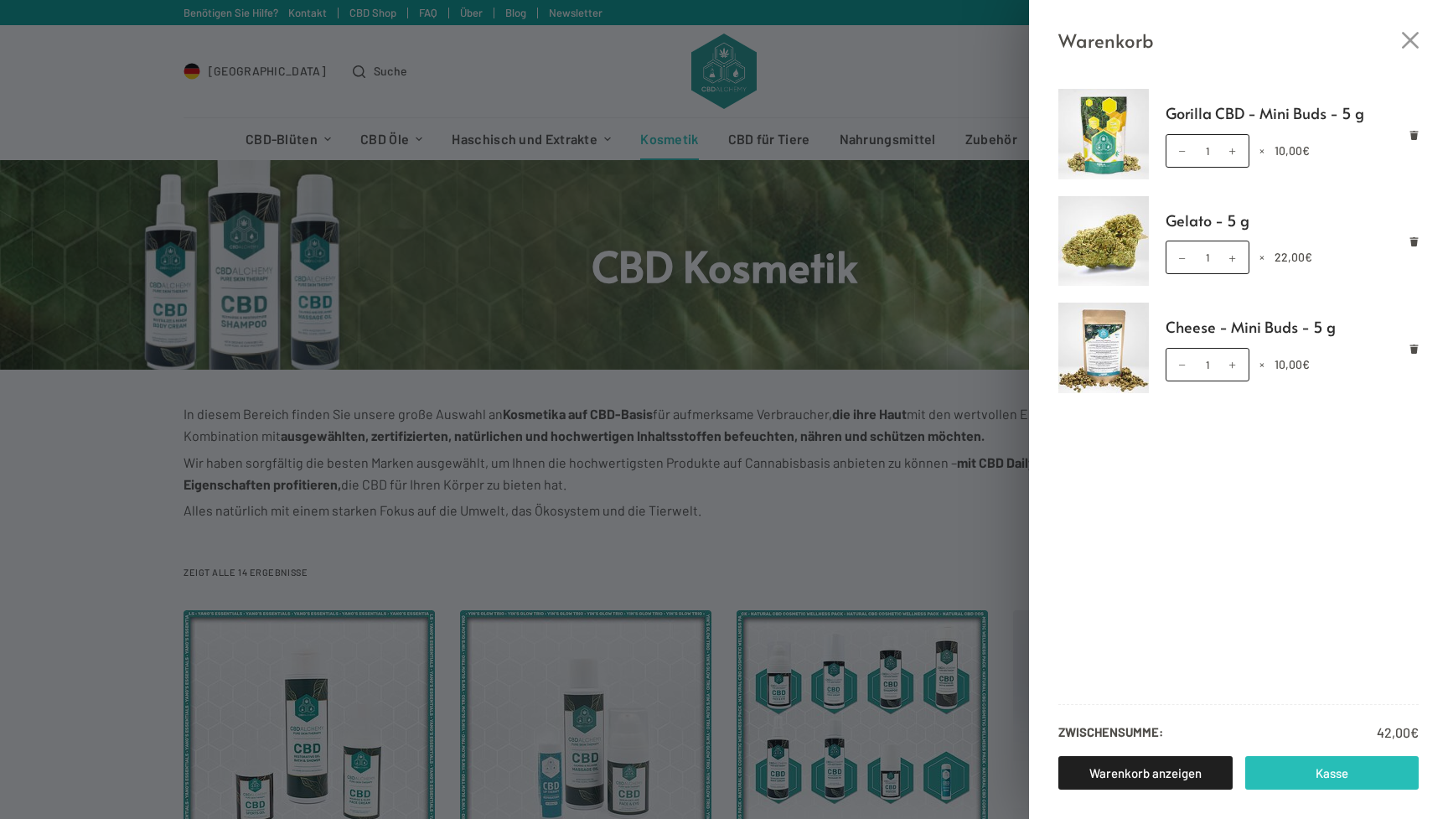
click at [1276, 769] on link "Kasse" at bounding box center [1332, 773] width 174 height 34
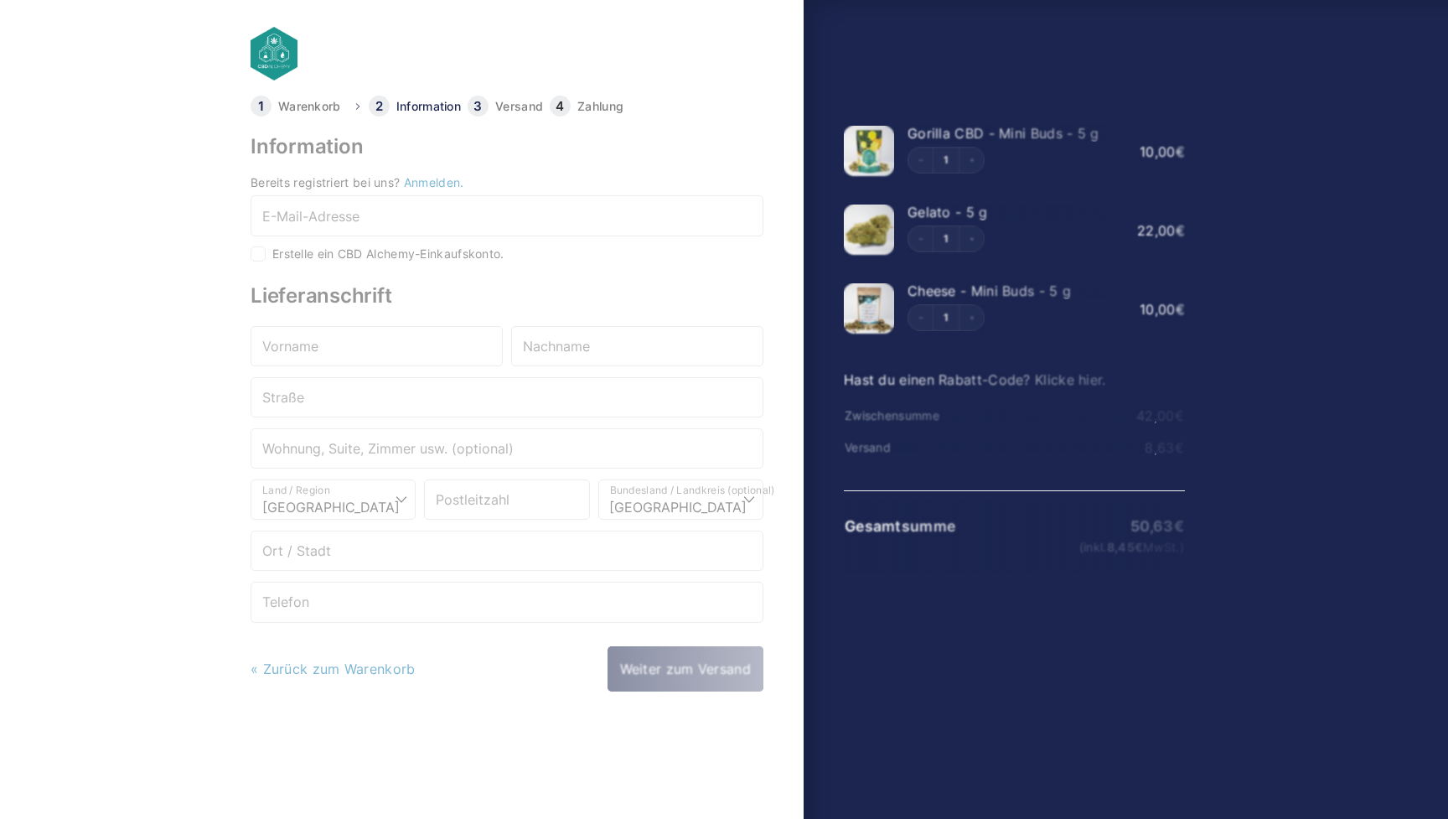
select select "DE-BE"
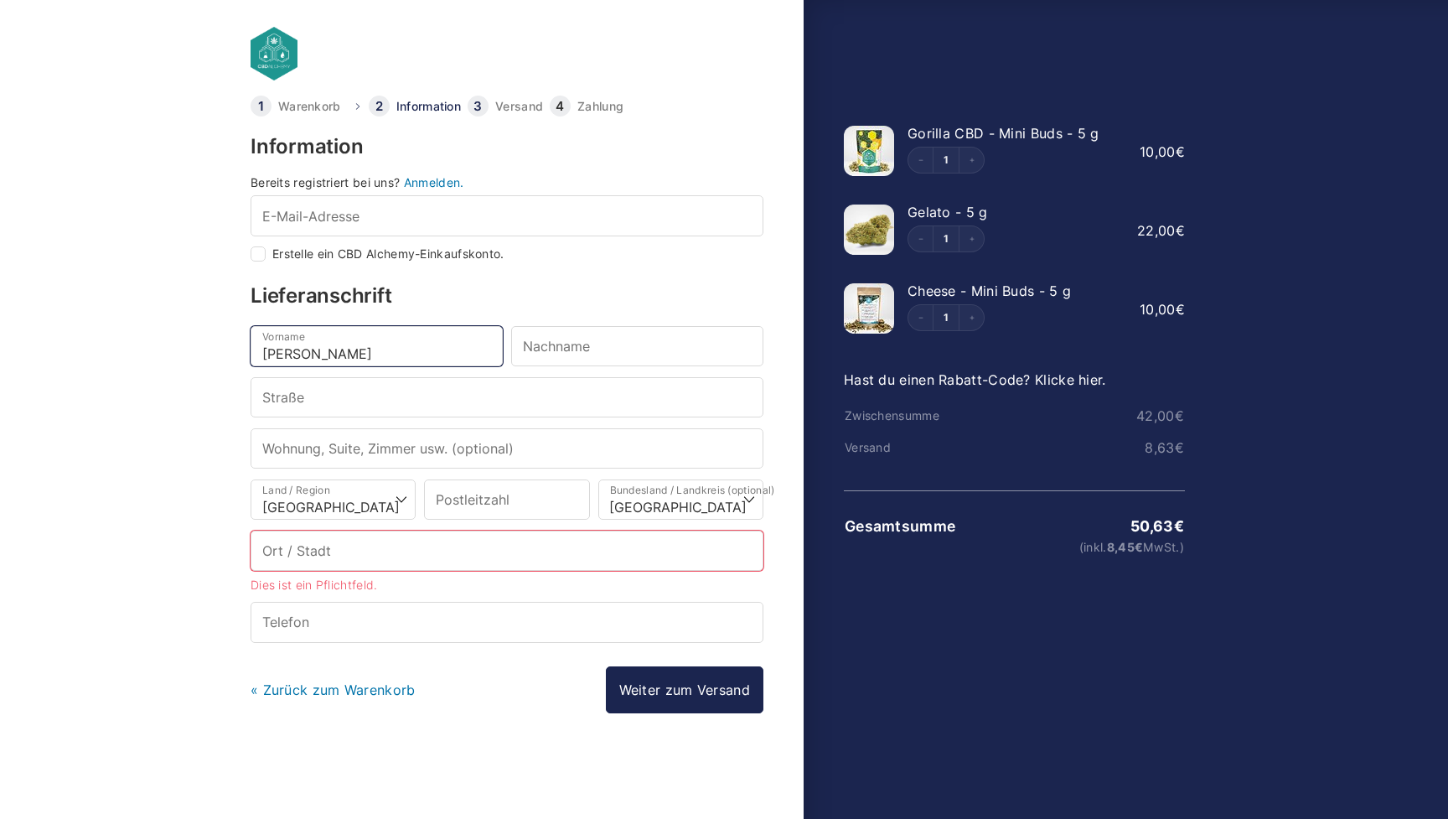
type input "[PERSON_NAME]"
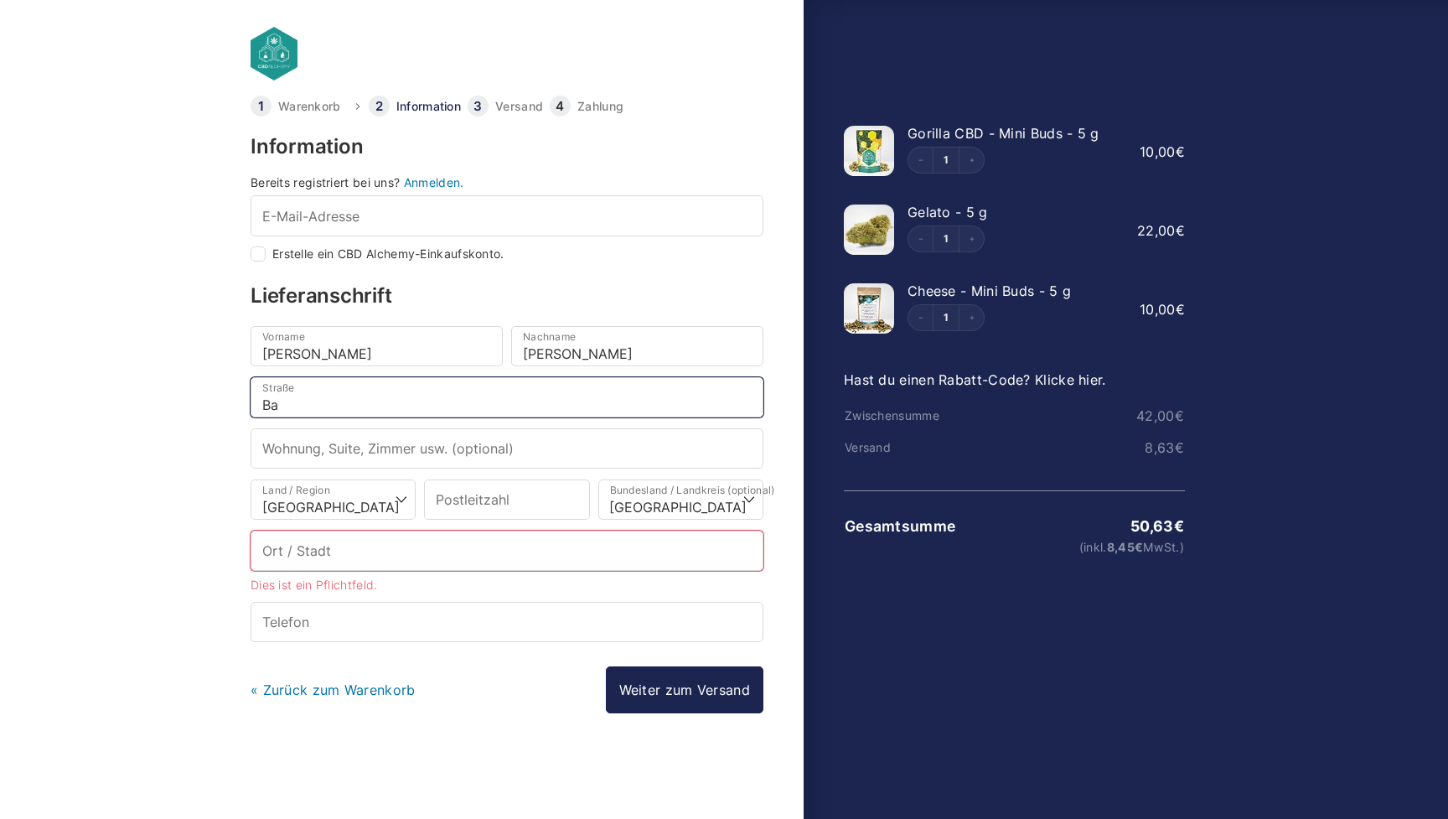
type input "B"
type input "Klosterstraße"
click at [479, 451] on input "Wohnung, Suite, Zimmer usw. (optional)" at bounding box center [507, 448] width 513 height 40
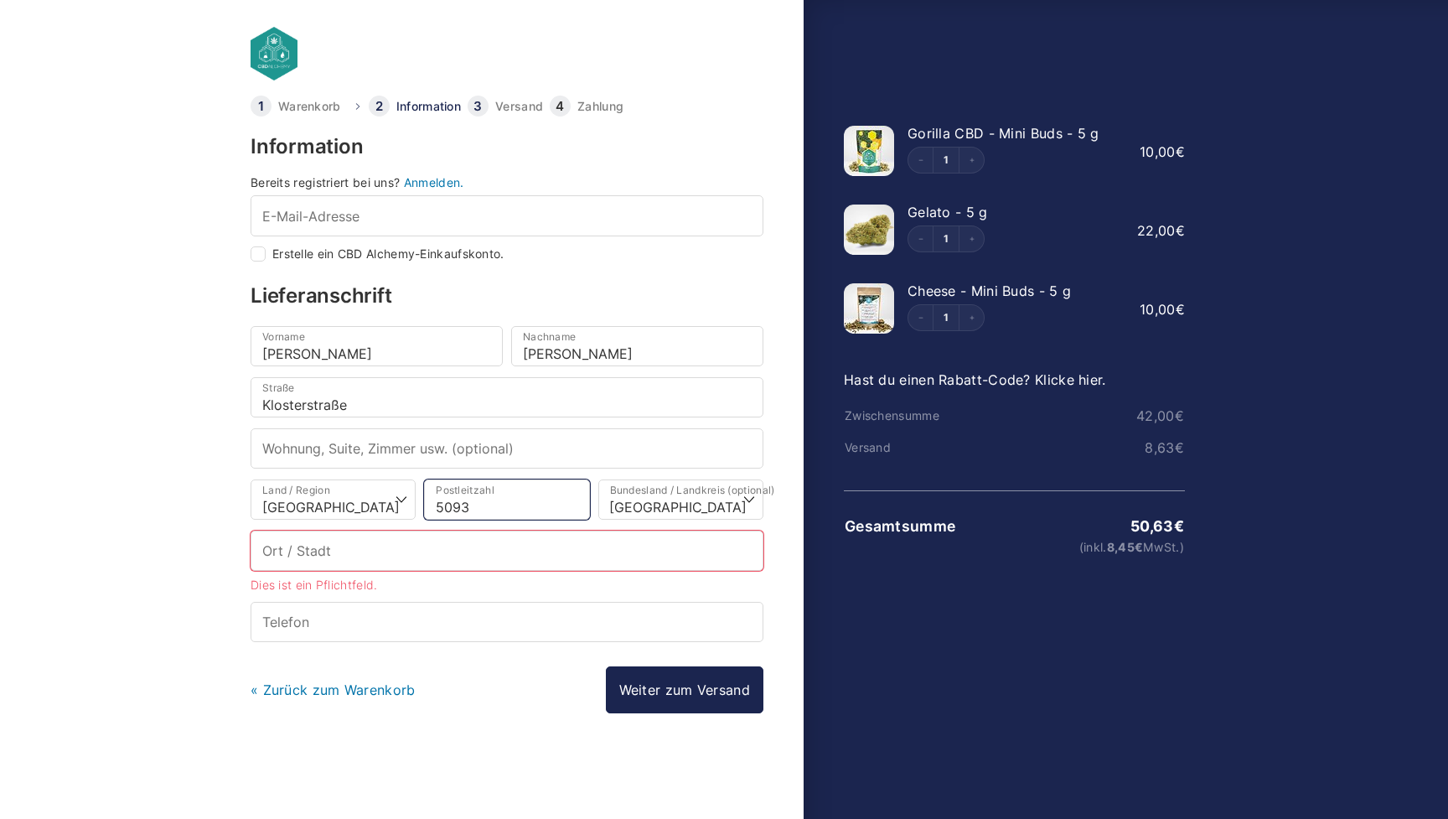
type input "50931"
select select
type input "[GEOGRAPHIC_DATA]"
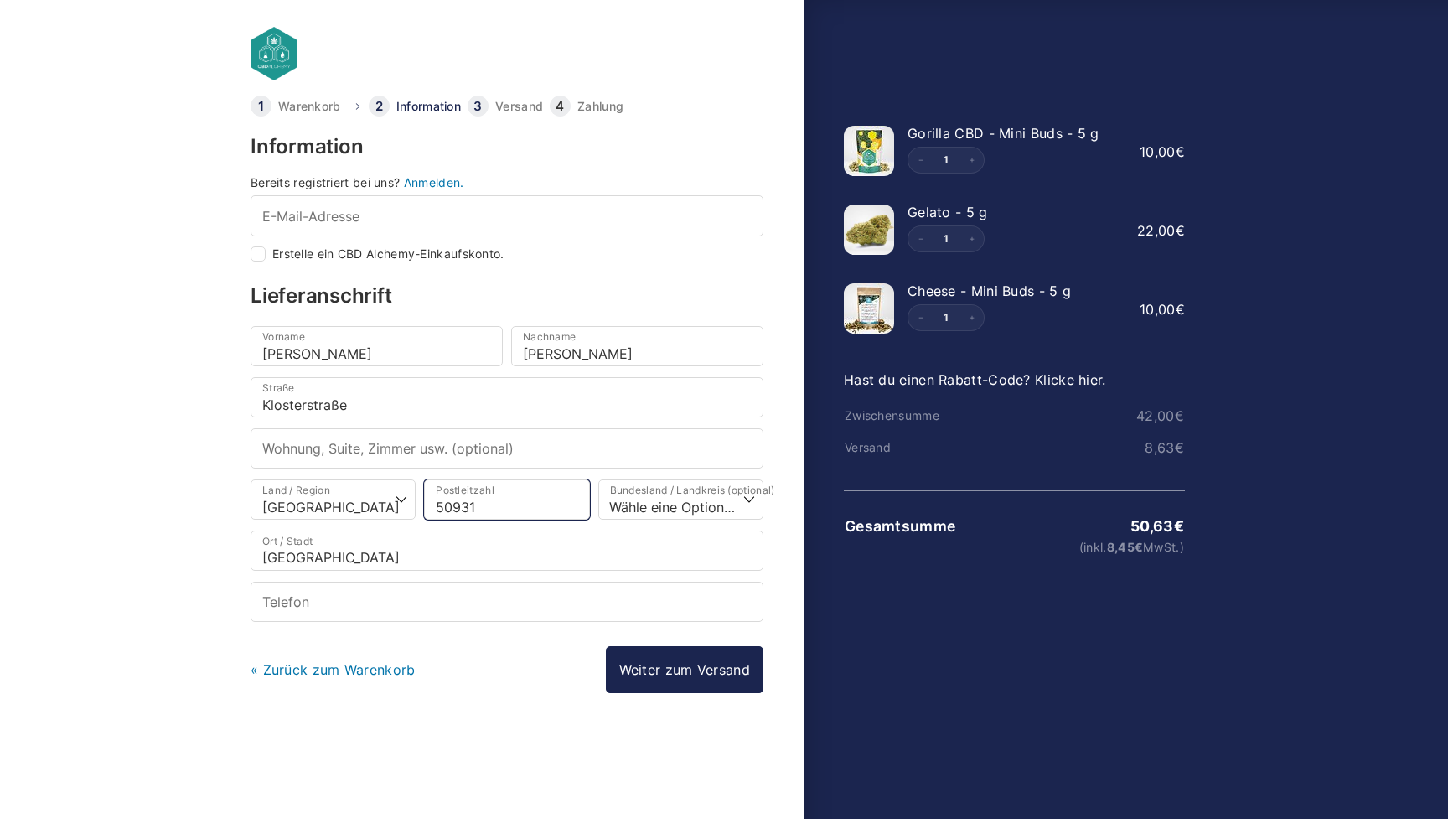
type input "50931"
select select
type input "004917657639420"
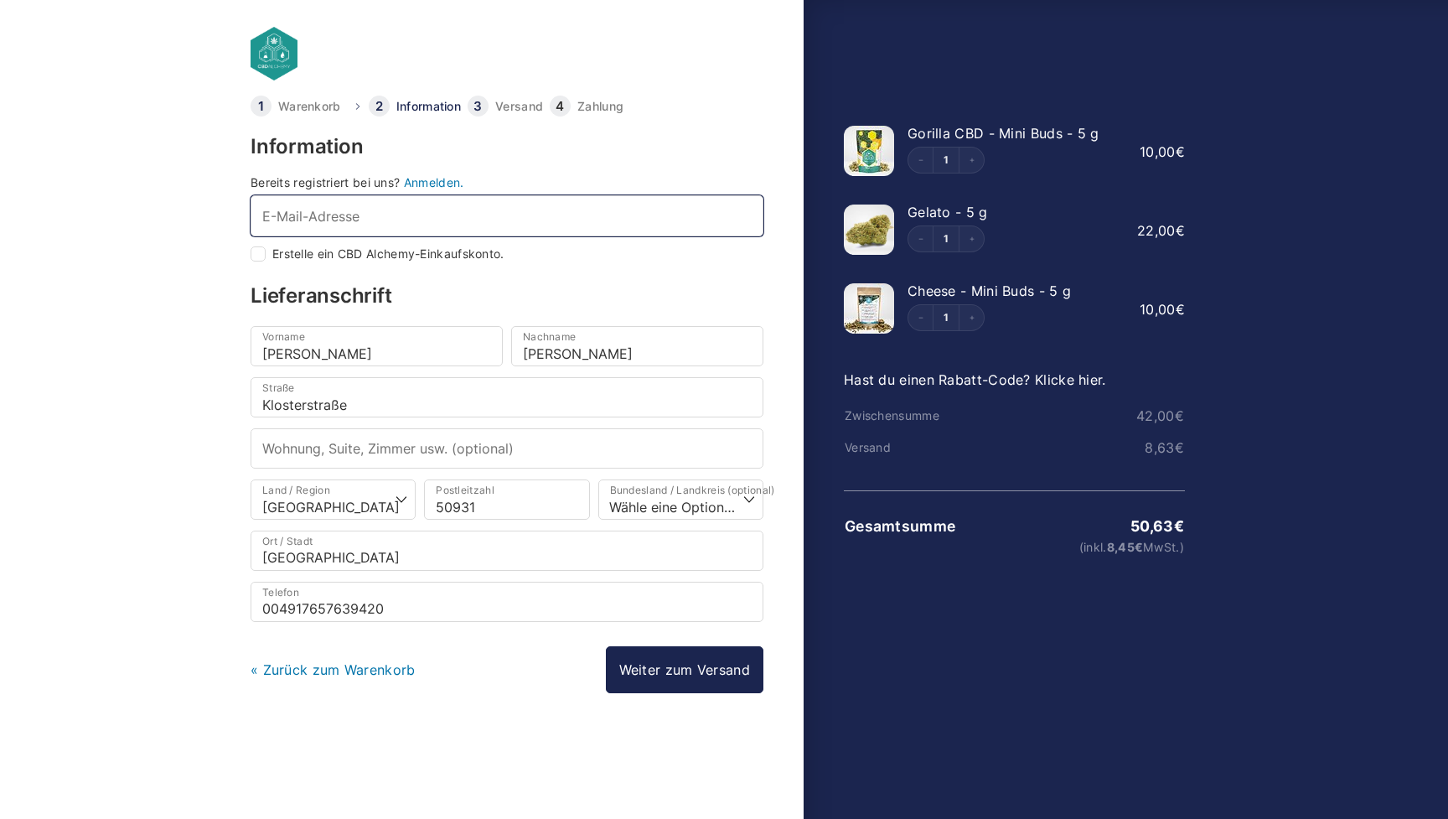
type input "g"
checkbox input "true"
type input "[EMAIL_ADDRESS][DOMAIN_NAME]"
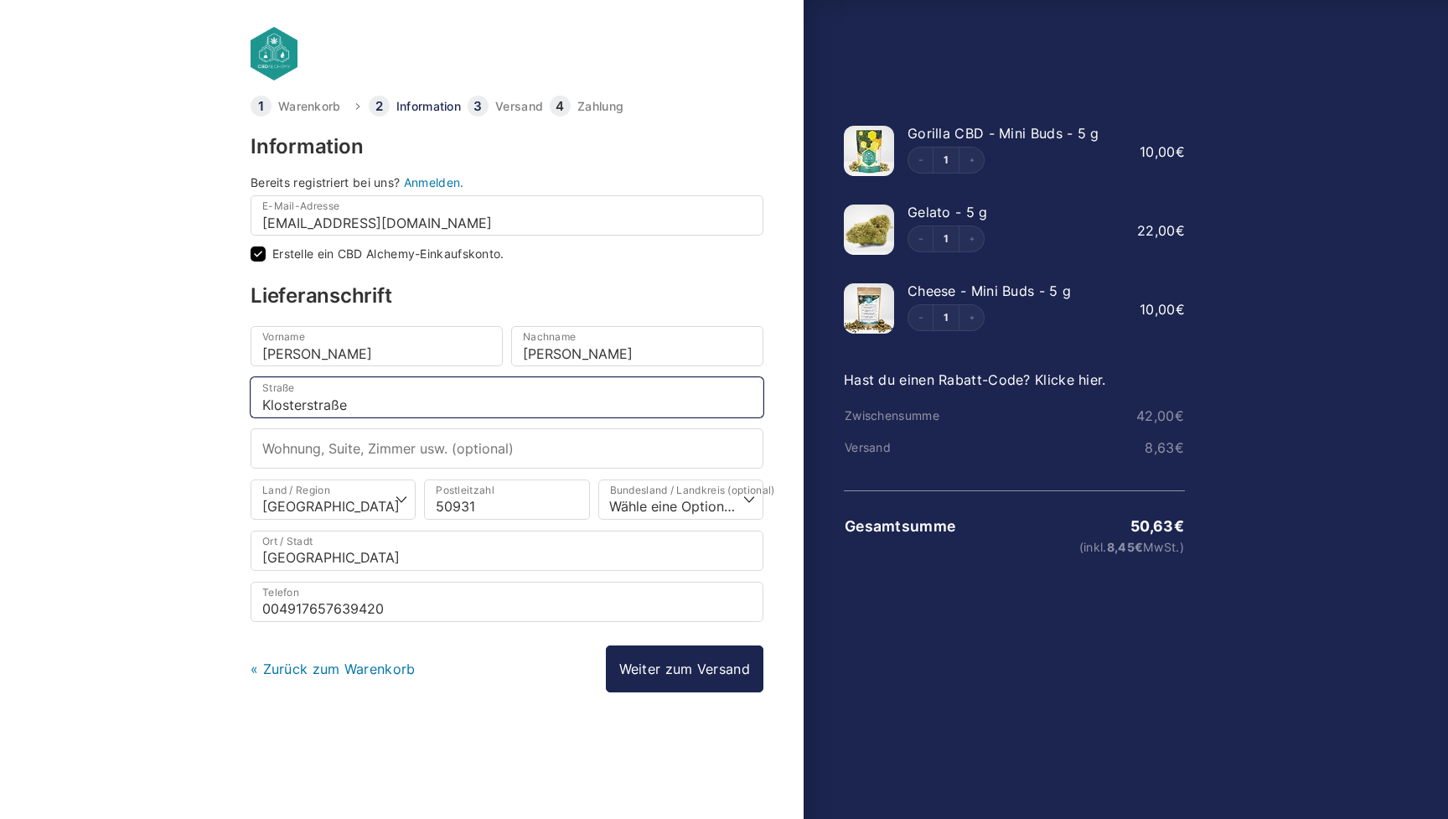
click at [424, 417] on input "Klosterstraße" at bounding box center [507, 397] width 513 height 40
type input "[STREET_ADDRESS]"
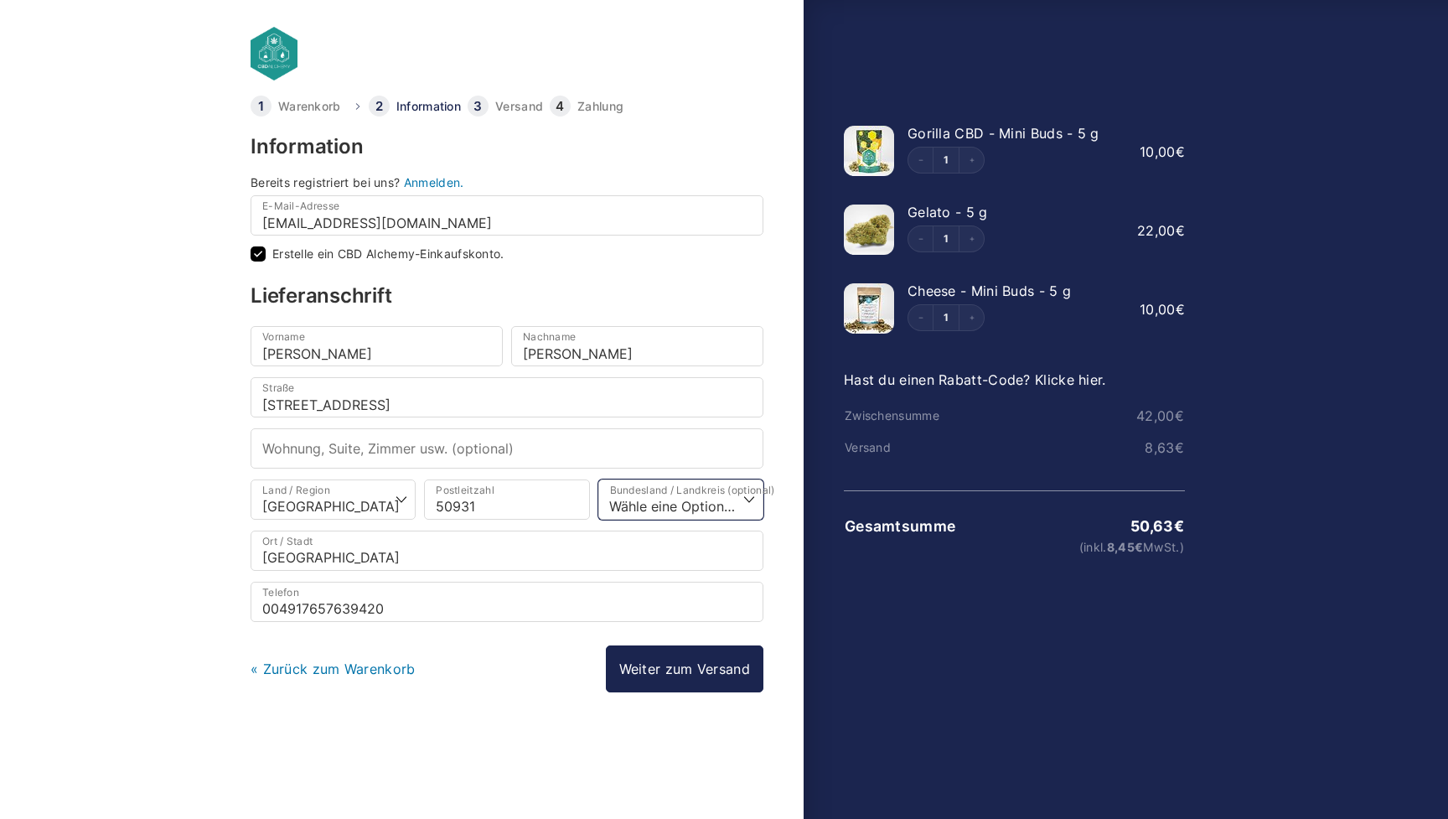
select select "DE-NW"
click at [636, 675] on link "Weiter zum Versand" at bounding box center [685, 668] width 158 height 47
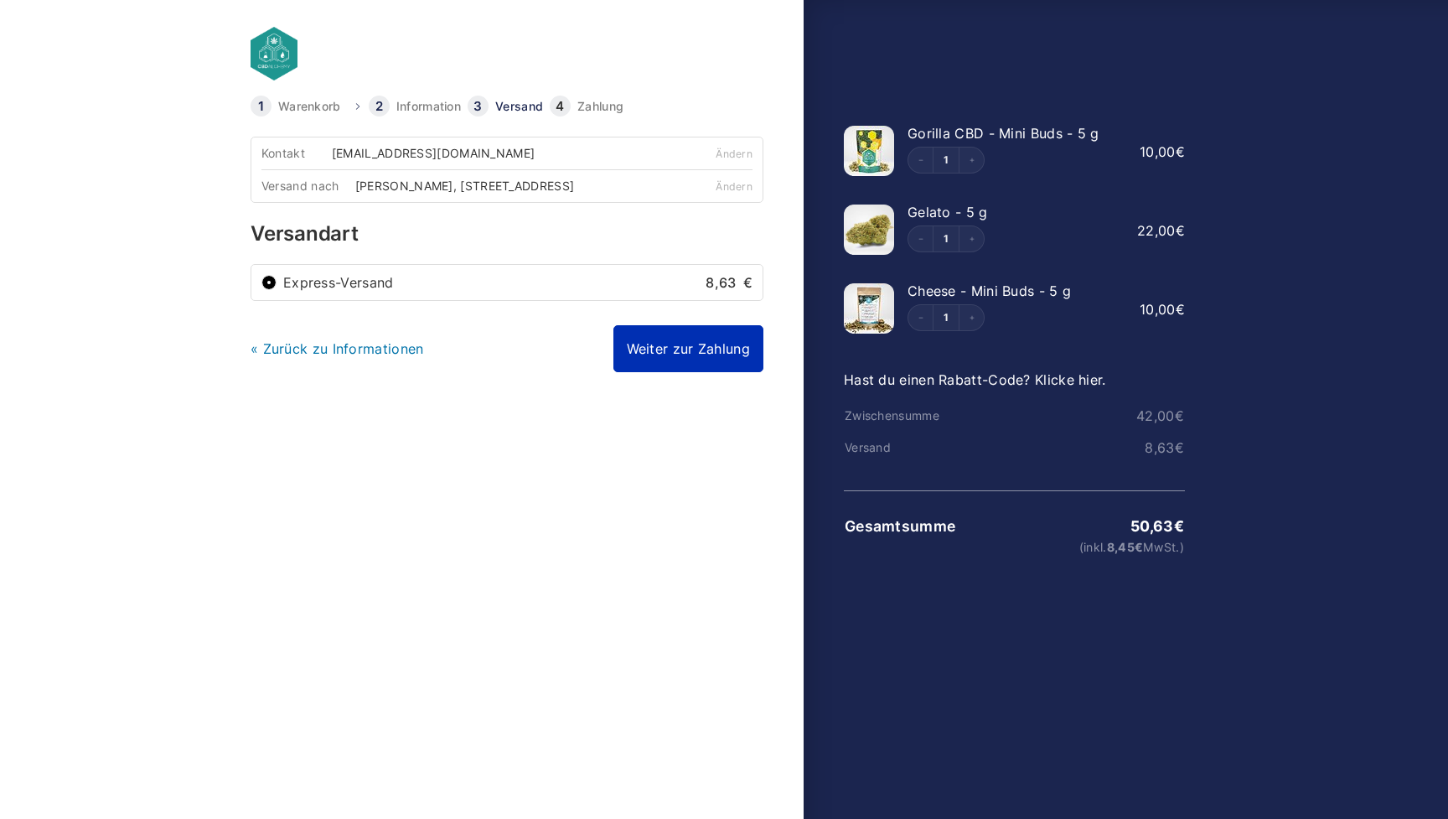
click at [665, 344] on link "Weiter zur Zahlung" at bounding box center [688, 348] width 150 height 47
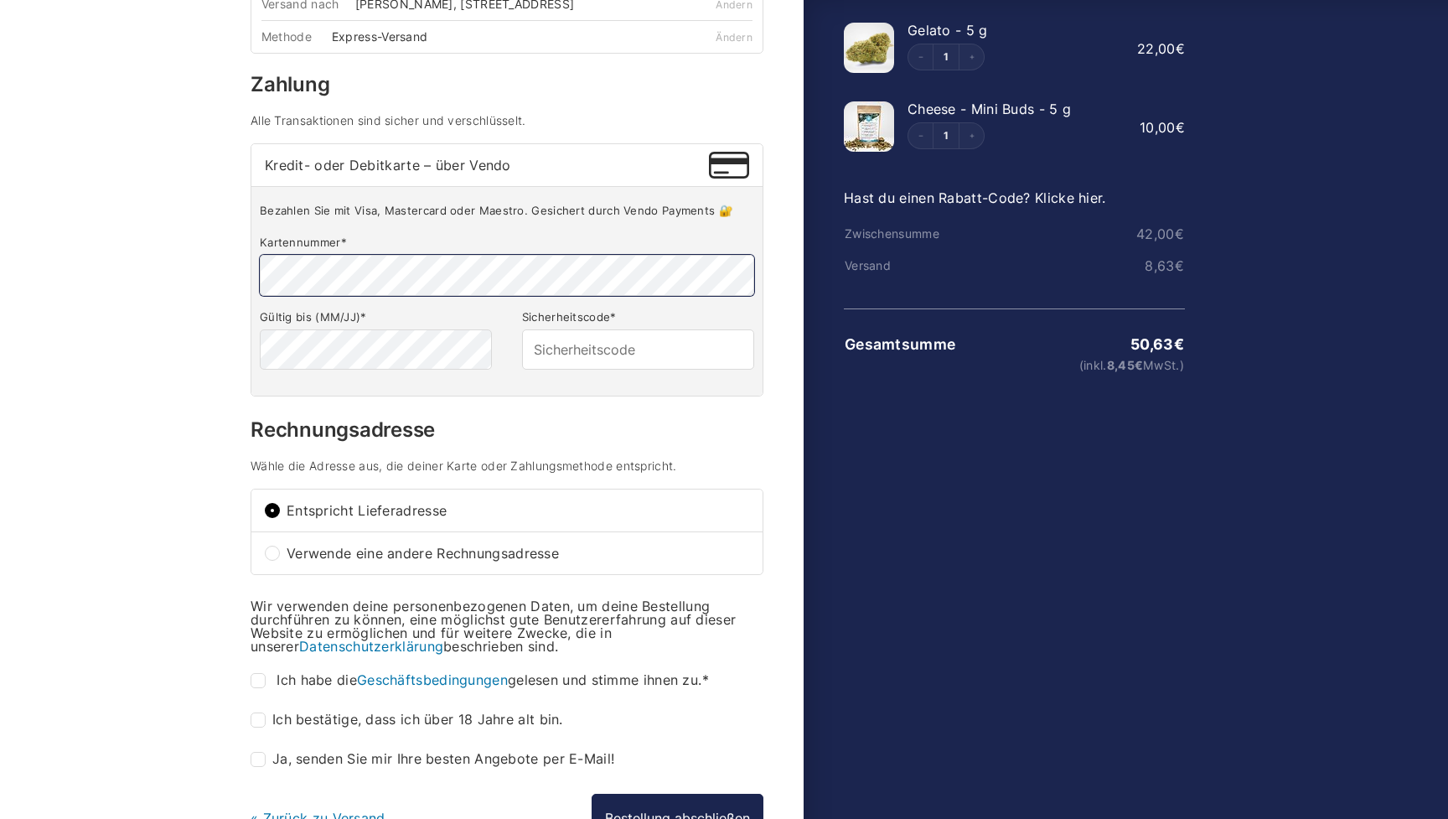
scroll to position [169, 0]
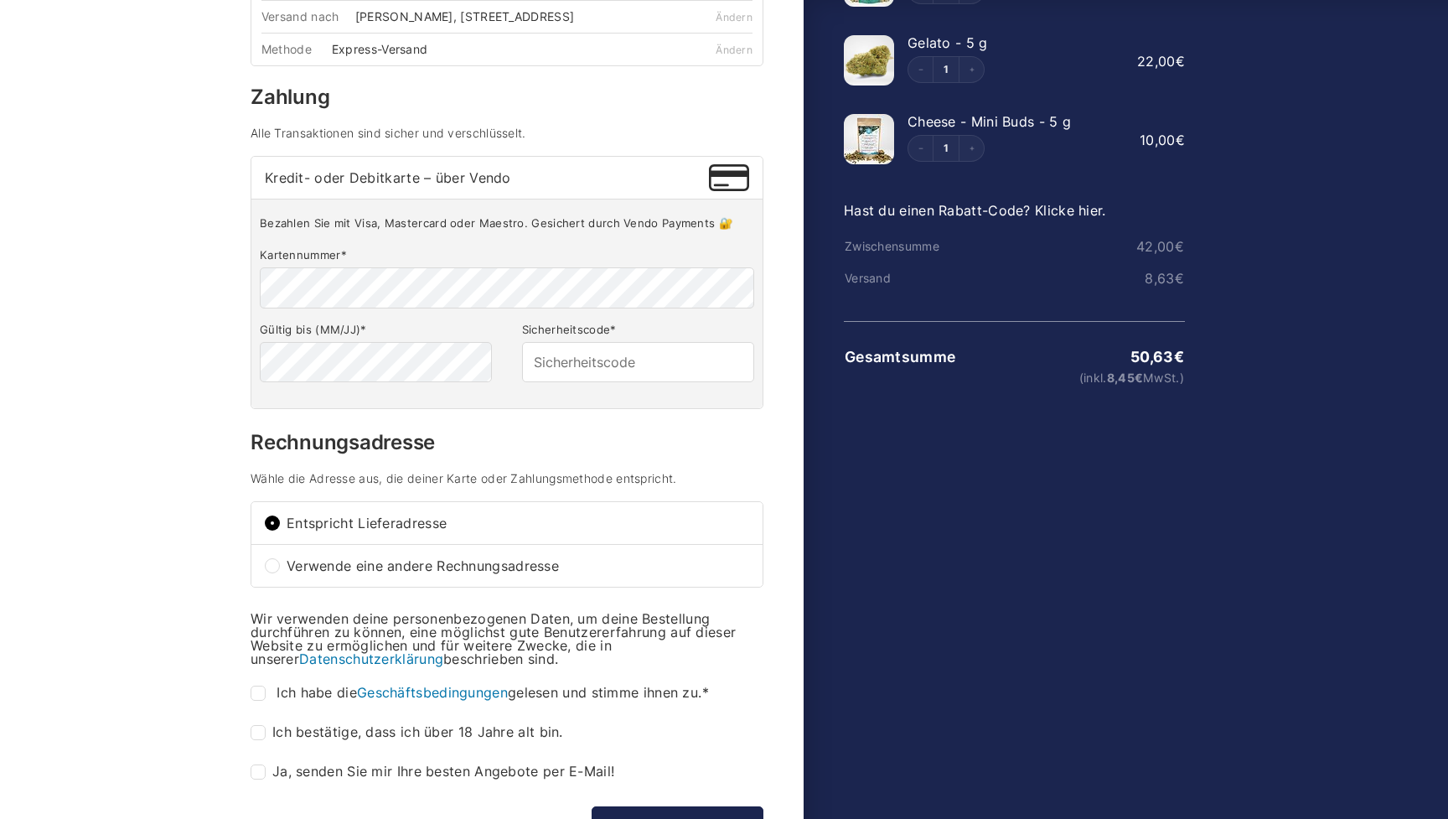
click at [383, 238] on div "Bezahlen Sie mit Visa, Mastercard oder Maestro. Gesichert durch Vendo Payments …" at bounding box center [506, 303] width 511 height 209
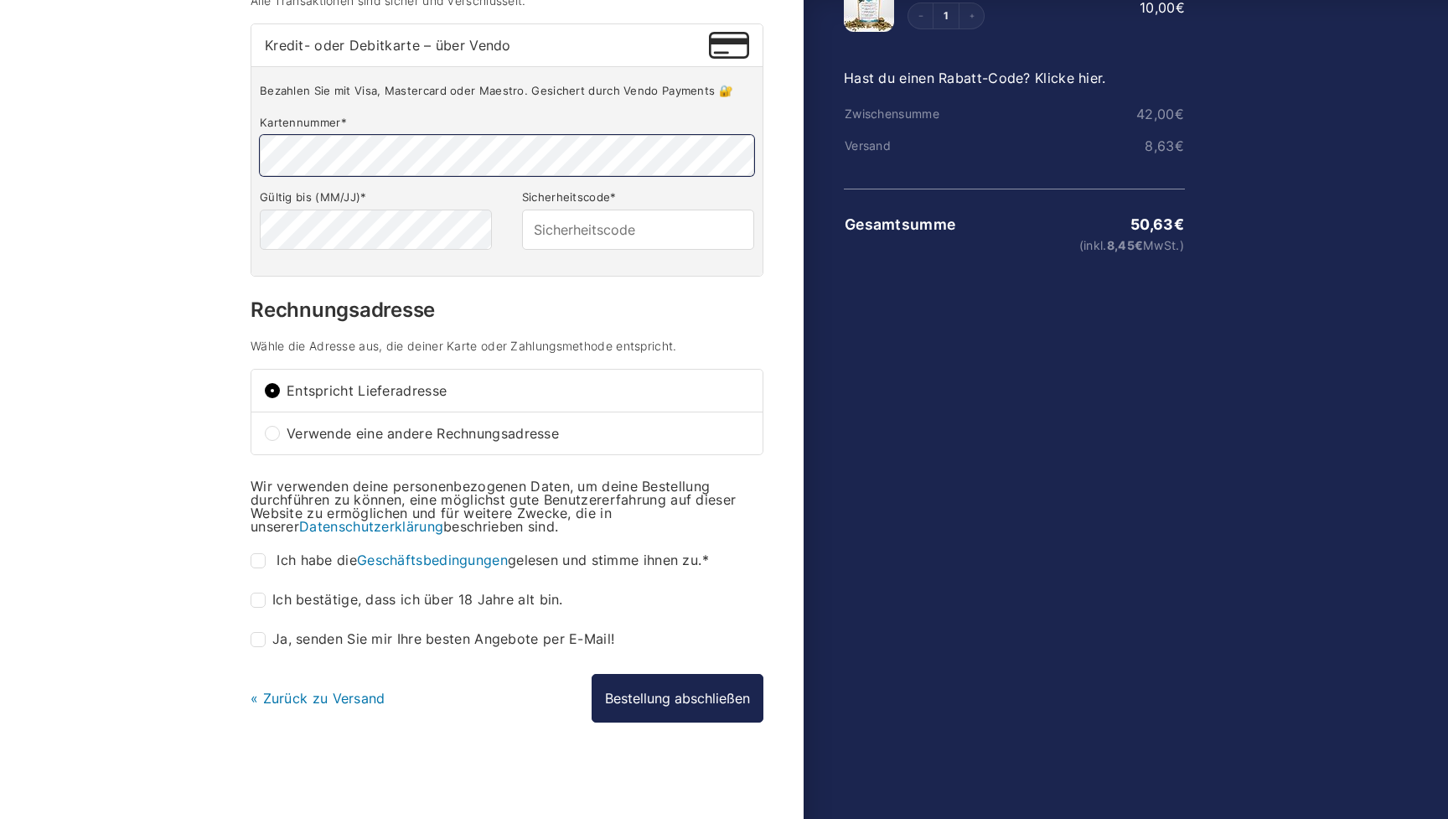
scroll to position [301, 0]
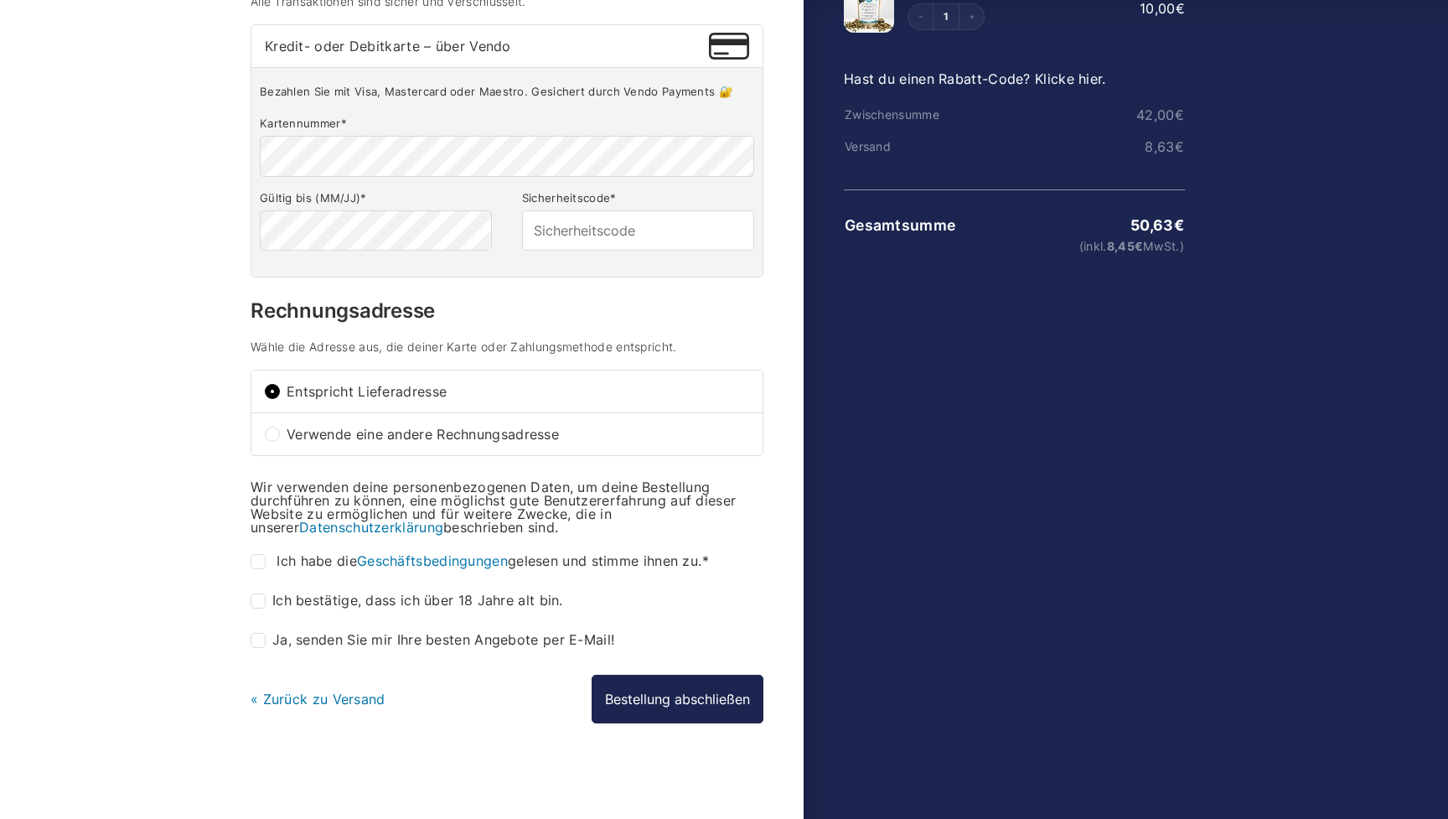
click at [266, 564] on label "Ich habe die Geschäftsbedingungen gelesen und stimme ihnen zu. *" at bounding box center [482, 561] width 463 height 15
click at [266, 564] on input "Ich habe die Geschäftsbedingungen gelesen und stimme ihnen zu. *" at bounding box center [258, 561] width 15 height 15
checkbox input "true"
click at [265, 608] on span "Ich bestätige, dass ich über 18 Jahre alt bin. *" at bounding box center [407, 601] width 313 height 28
click at [261, 594] on input "Ich bestätige, dass ich über 18 Jahre alt bin. *" at bounding box center [258, 600] width 15 height 15
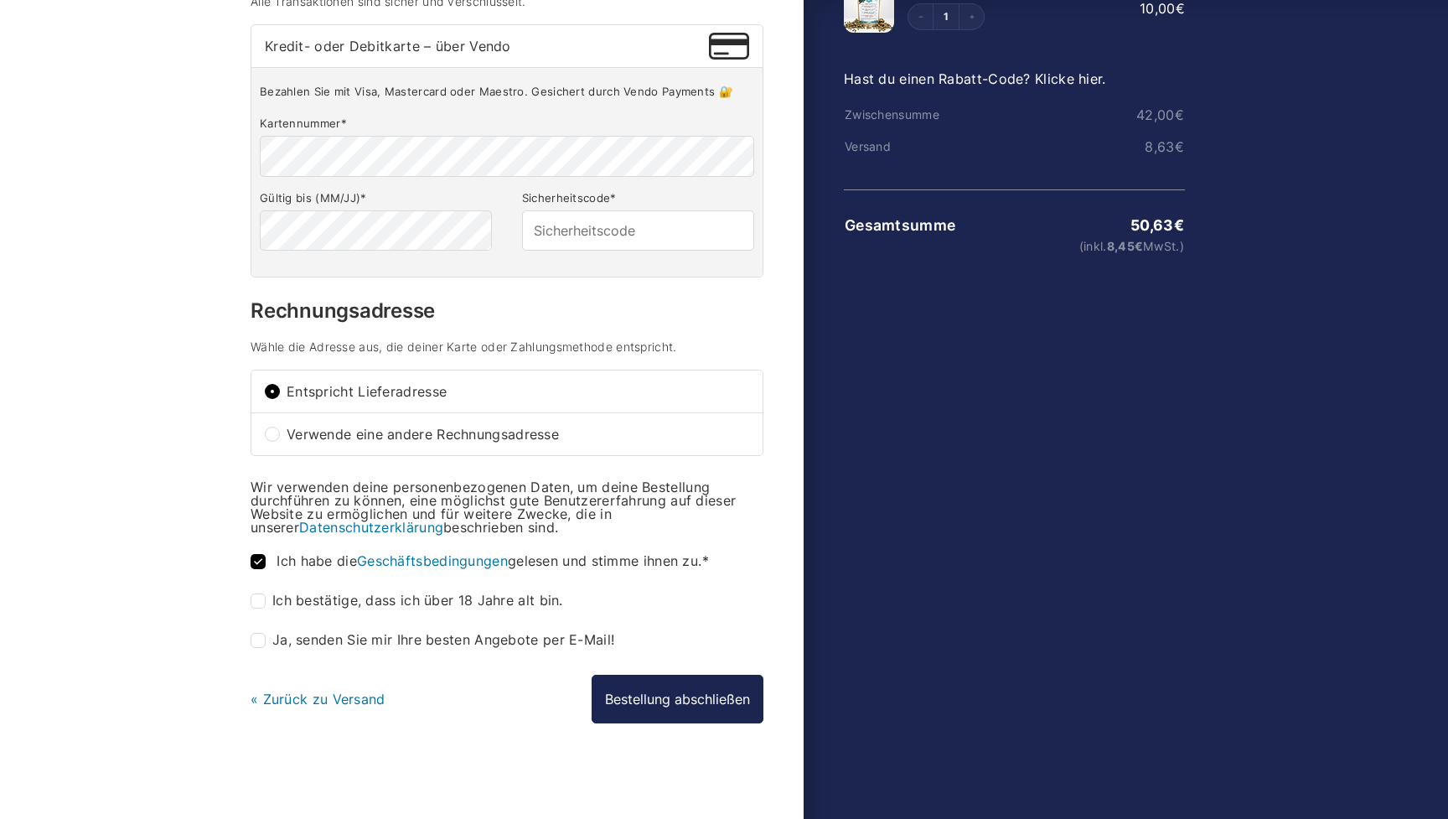
checkbox input "true"
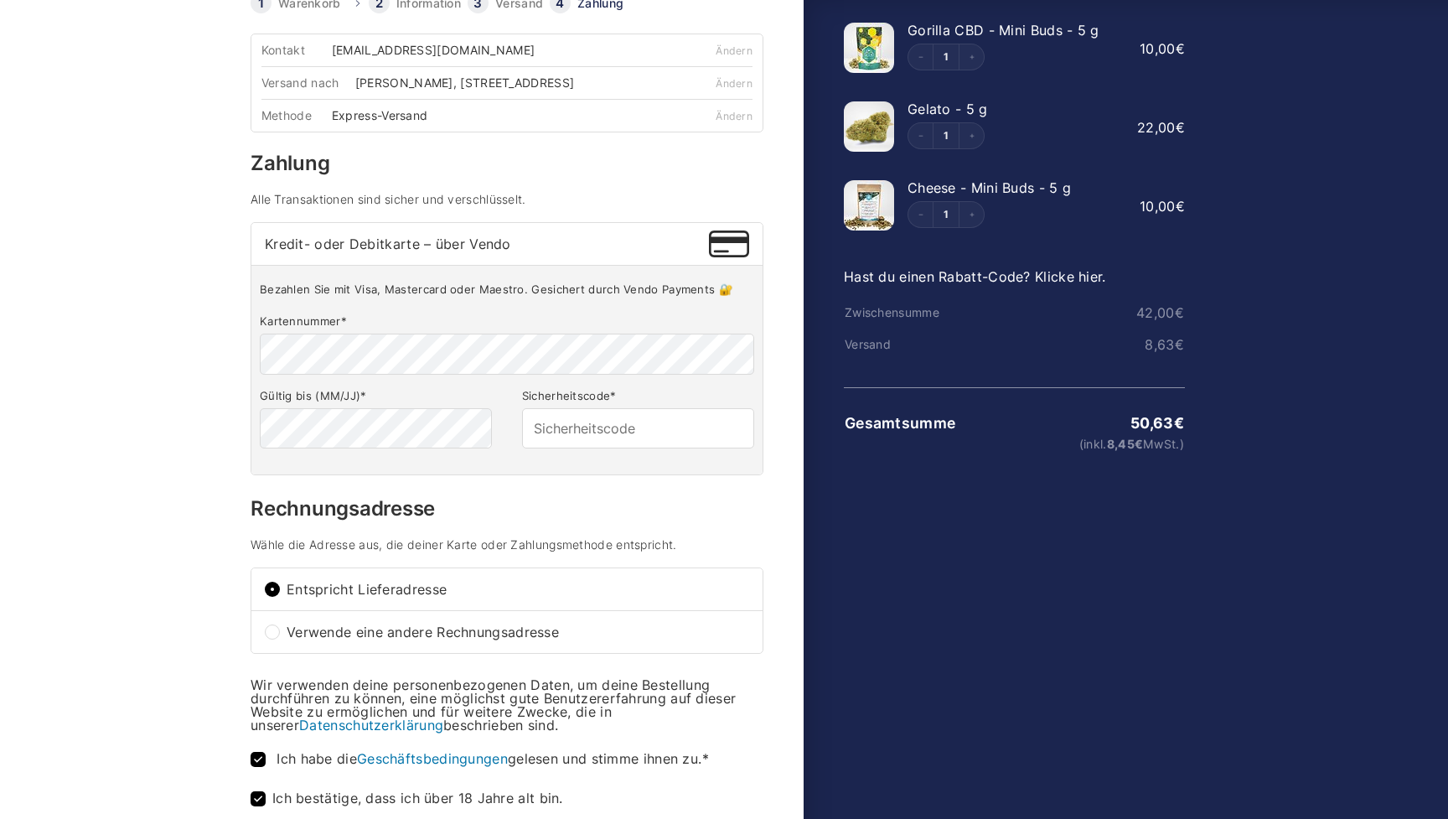
scroll to position [52, 0]
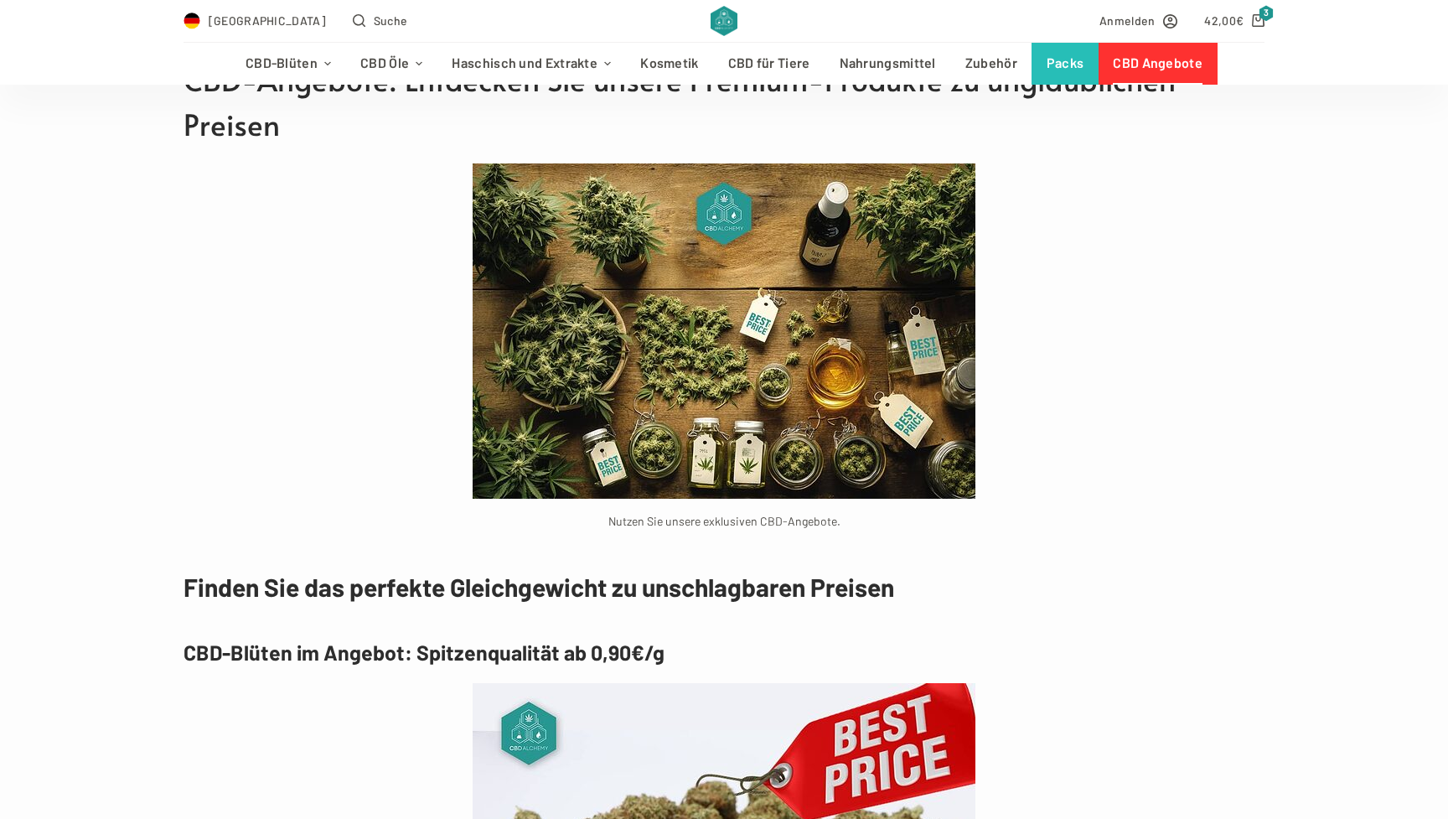
scroll to position [2123, 0]
